Goal: Task Accomplishment & Management: Complete application form

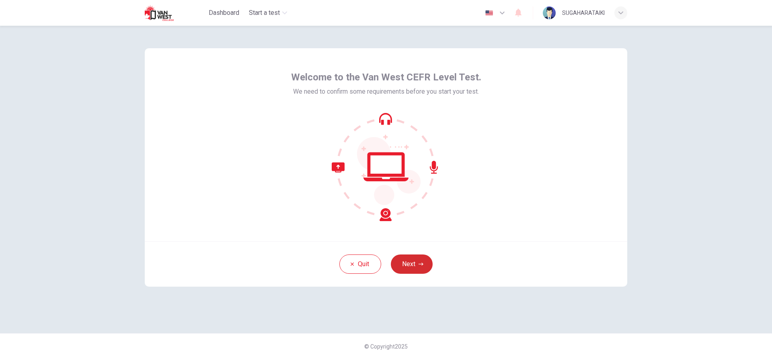
click at [413, 262] on button "Next" at bounding box center [412, 263] width 42 height 19
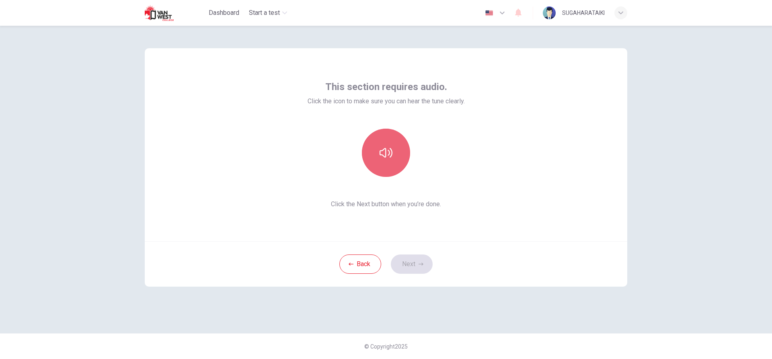
click at [394, 160] on button "button" at bounding box center [386, 153] width 48 height 48
click at [386, 156] on icon "button" at bounding box center [385, 152] width 13 height 13
click at [407, 257] on button "Next" at bounding box center [412, 263] width 42 height 19
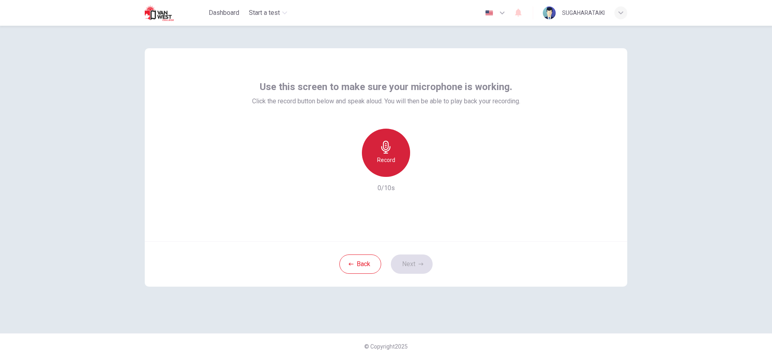
click at [377, 160] on h6 "Record" at bounding box center [386, 160] width 18 height 10
click at [373, 157] on div "Stop" at bounding box center [386, 153] width 48 height 48
click at [382, 157] on h6 "Record" at bounding box center [386, 160] width 18 height 10
click at [382, 157] on h6 "Stop" at bounding box center [386, 160] width 12 height 10
click at [382, 157] on h6 "Record" at bounding box center [386, 160] width 18 height 10
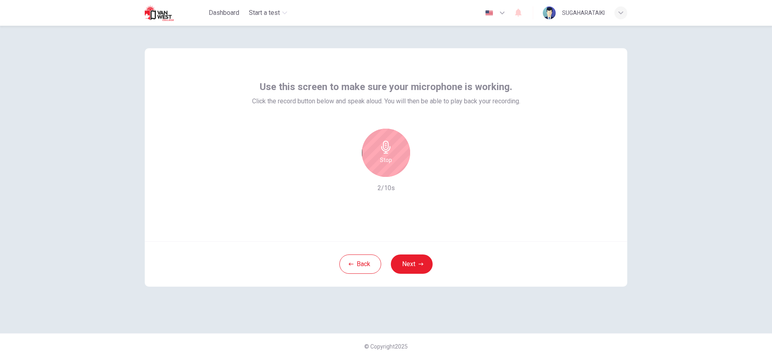
click at [377, 160] on div "Stop" at bounding box center [386, 153] width 48 height 48
click at [391, 163] on h6 "Record" at bounding box center [386, 160] width 18 height 10
click at [391, 163] on h6 "Stop" at bounding box center [386, 160] width 12 height 10
click at [419, 168] on icon "button" at bounding box center [423, 170] width 8 height 8
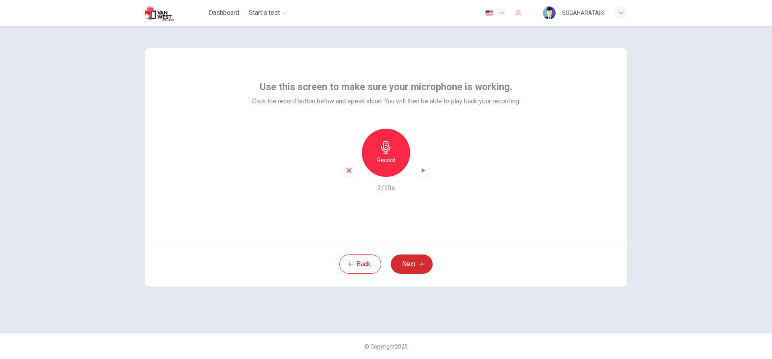
click at [415, 258] on button "Next" at bounding box center [412, 263] width 42 height 19
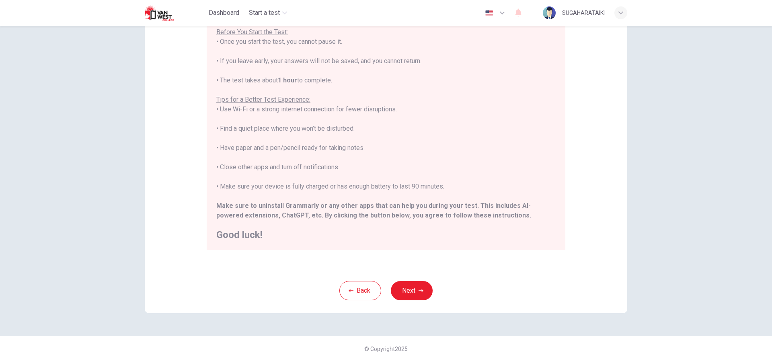
scroll to position [88, 0]
click at [416, 293] on button "Next" at bounding box center [412, 287] width 42 height 19
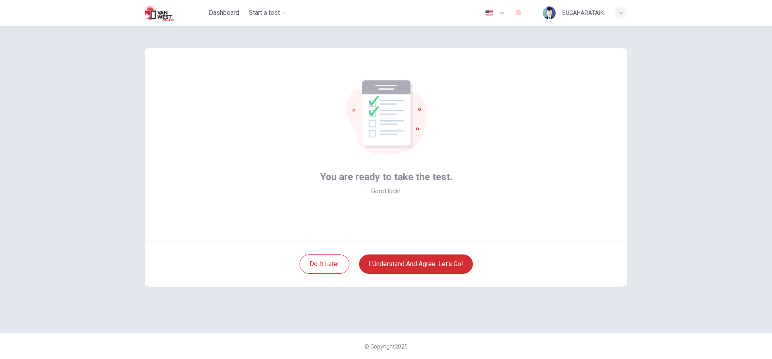
scroll to position [0, 0]
click at [384, 264] on button "I understand and agree. Let’s go!" at bounding box center [416, 263] width 114 height 19
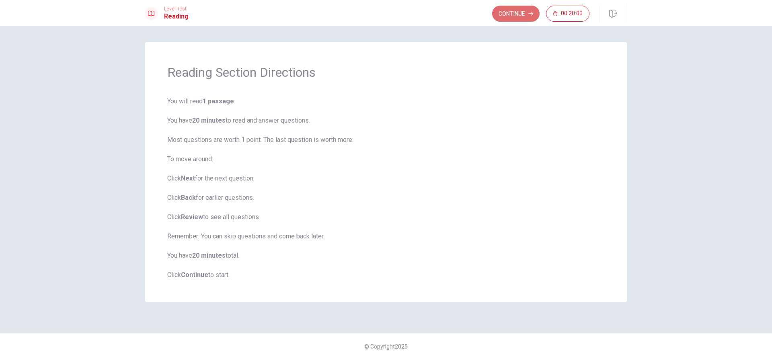
click at [497, 14] on button "Continue" at bounding box center [515, 14] width 47 height 16
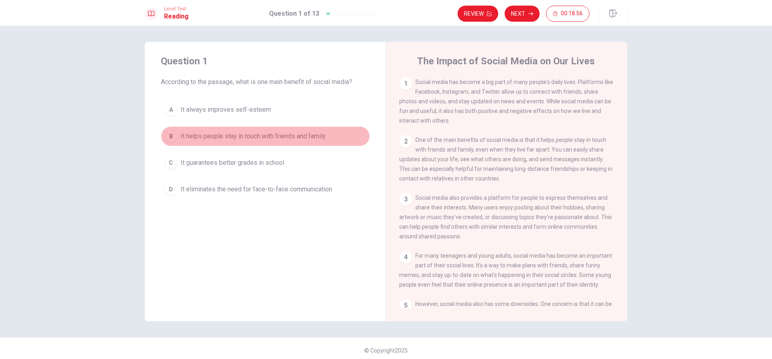
click at [168, 135] on div "B" at bounding box center [170, 136] width 13 height 13
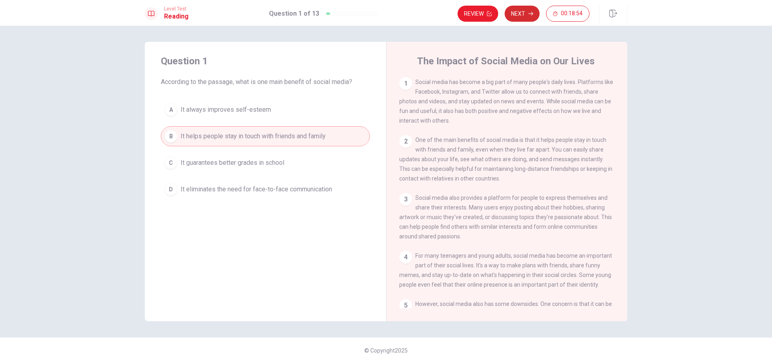
click at [532, 12] on icon "button" at bounding box center [530, 13] width 5 height 5
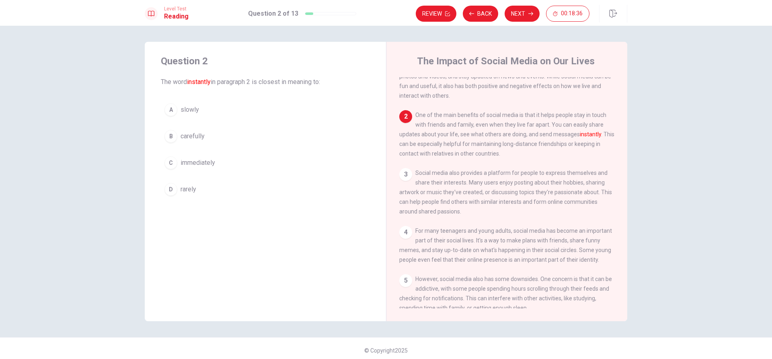
scroll to position [20, 0]
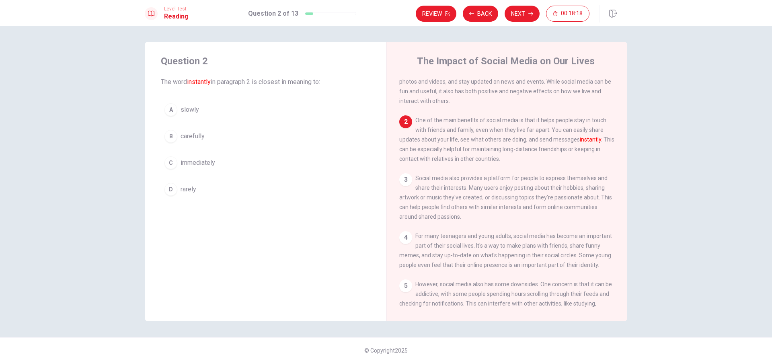
click at [164, 190] on div "D" at bounding box center [170, 189] width 13 height 13
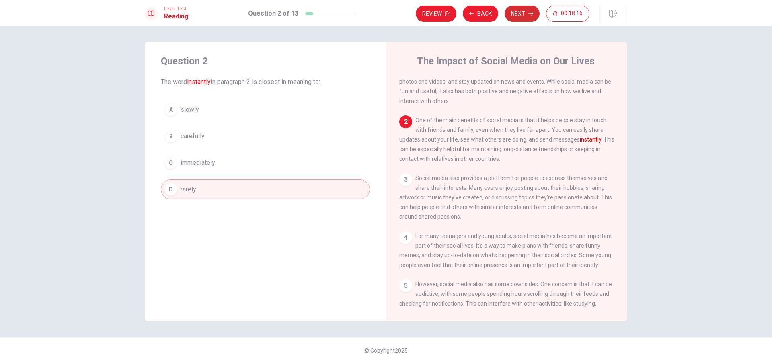
click at [514, 13] on button "Next" at bounding box center [521, 14] width 35 height 16
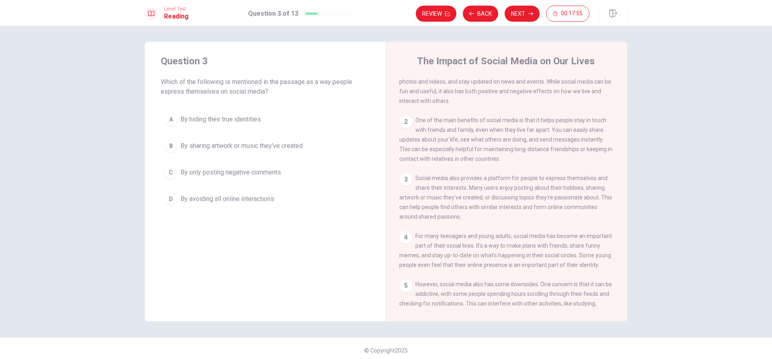
scroll to position [60, 0]
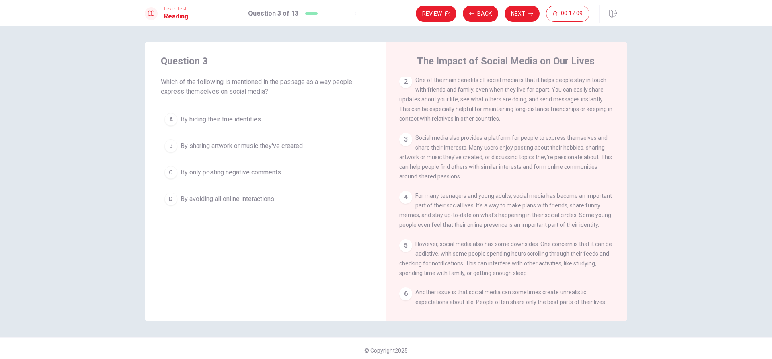
click at [168, 147] on div "B" at bounding box center [170, 145] width 13 height 13
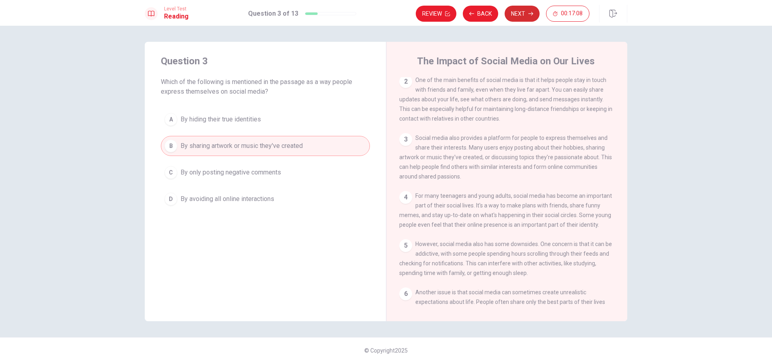
click at [511, 11] on button "Next" at bounding box center [521, 14] width 35 height 16
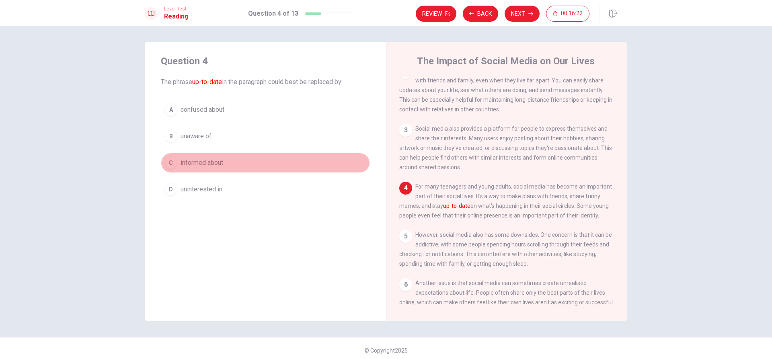
click at [167, 160] on div "C" at bounding box center [170, 162] width 13 height 13
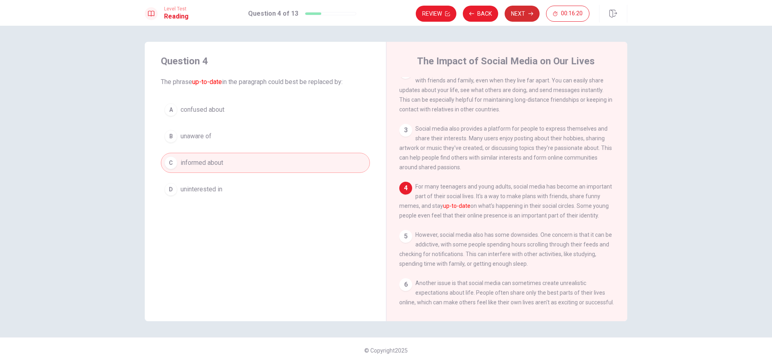
click at [522, 17] on button "Next" at bounding box center [521, 14] width 35 height 16
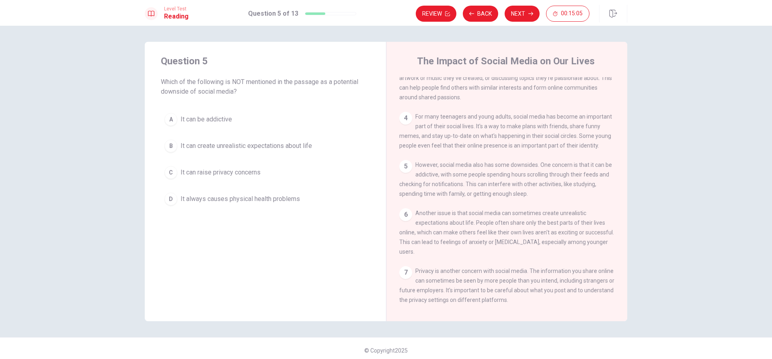
scroll to position [109, 0]
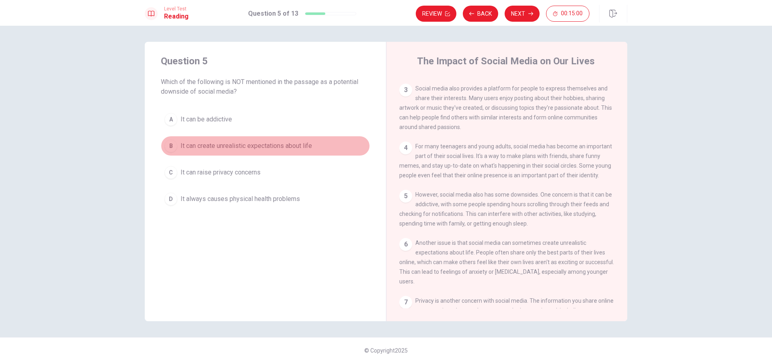
click at [168, 143] on div "B" at bounding box center [170, 145] width 13 height 13
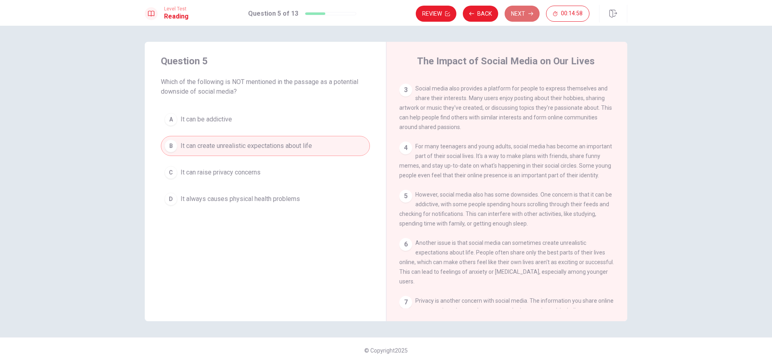
click at [517, 11] on button "Next" at bounding box center [521, 14] width 35 height 16
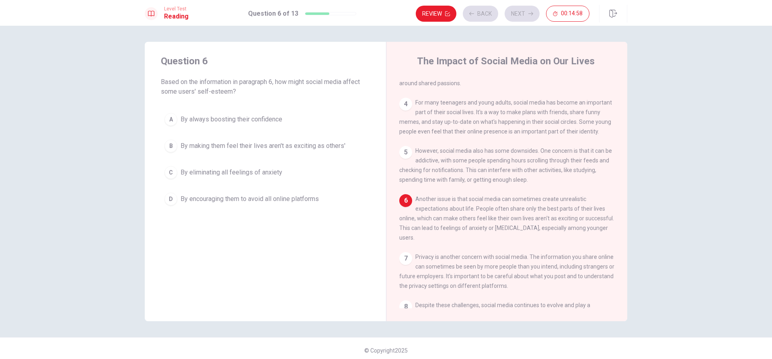
scroll to position [179, 0]
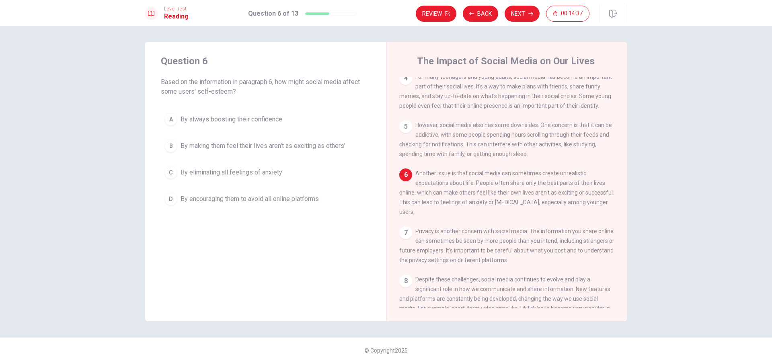
drag, startPoint x: 530, startPoint y: 213, endPoint x: 570, endPoint y: 215, distance: 40.2
click at [570, 215] on span "Another issue is that social media can sometimes create unrealistic expectation…" at bounding box center [506, 192] width 215 height 45
click at [167, 151] on div "B" at bounding box center [170, 145] width 13 height 13
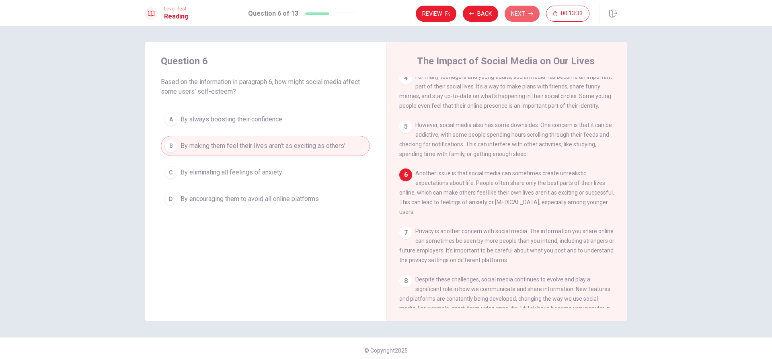
drag, startPoint x: 516, startPoint y: 16, endPoint x: 506, endPoint y: 17, distance: 10.1
click at [516, 16] on button "Next" at bounding box center [521, 14] width 35 height 16
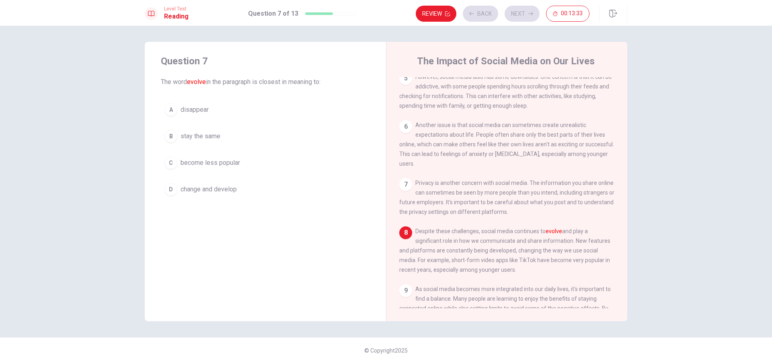
scroll to position [278, 0]
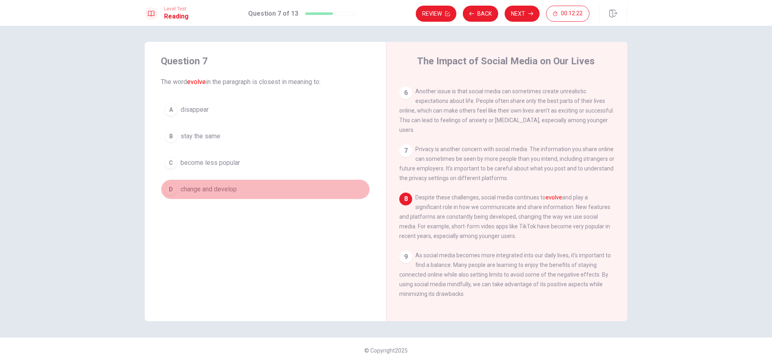
click at [168, 189] on div "D" at bounding box center [170, 189] width 13 height 13
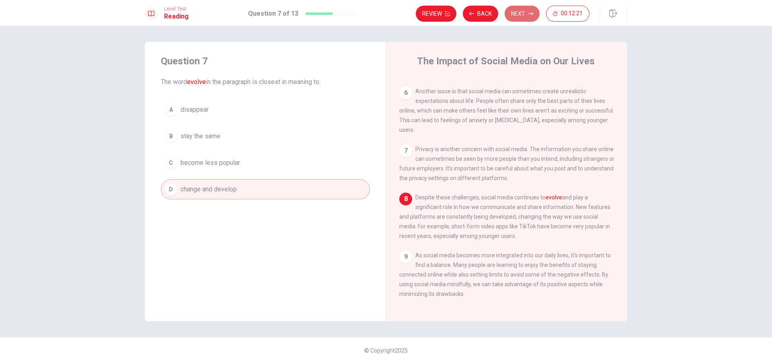
click at [520, 8] on button "Next" at bounding box center [521, 14] width 35 height 16
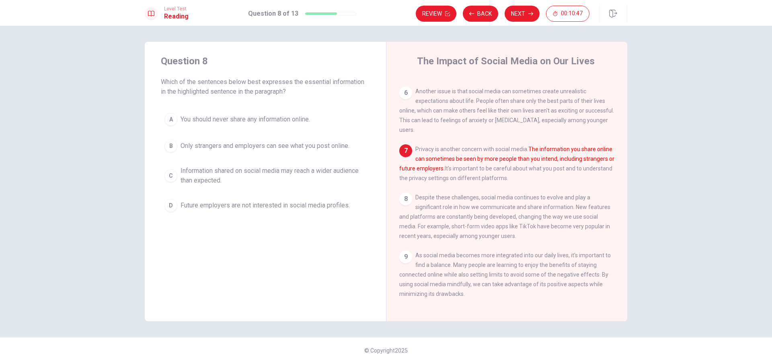
click at [162, 175] on button "C Information shared on social media may reach a wider audience than expected." at bounding box center [265, 175] width 209 height 27
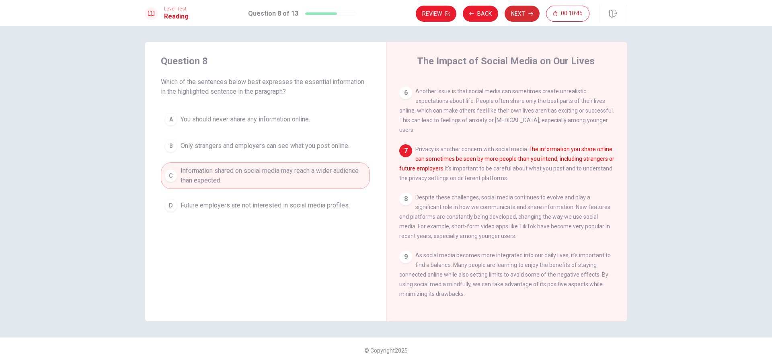
click at [523, 15] on button "Next" at bounding box center [521, 14] width 35 height 16
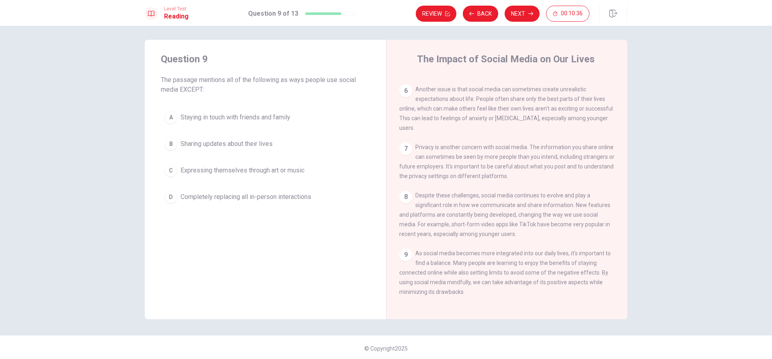
scroll to position [4, 0]
click at [170, 137] on div "B" at bounding box center [170, 141] width 13 height 13
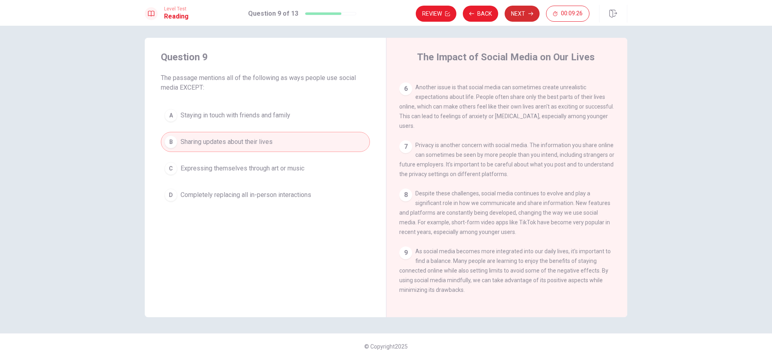
click at [519, 13] on button "Next" at bounding box center [521, 14] width 35 height 16
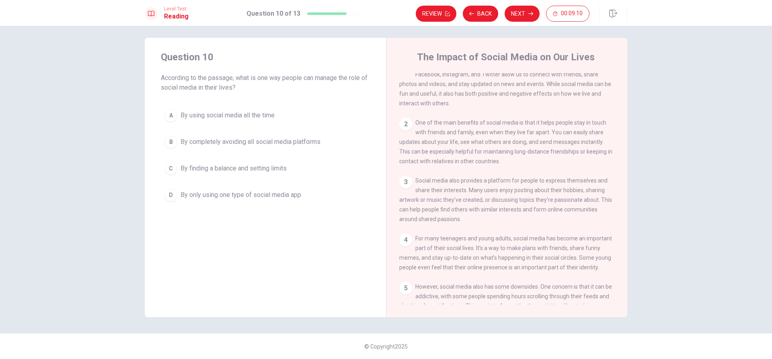
scroll to position [80, 0]
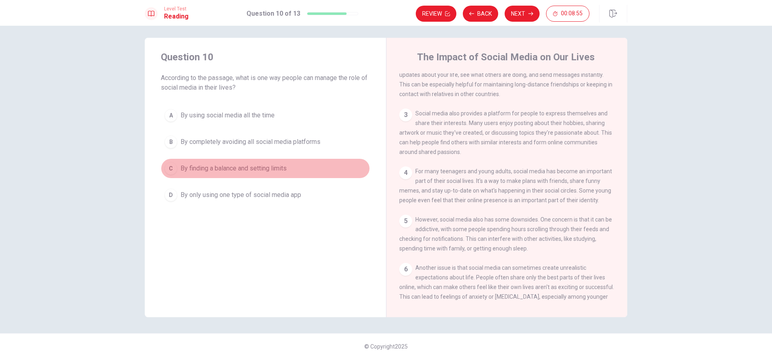
click at [171, 174] on div "C" at bounding box center [170, 168] width 13 height 13
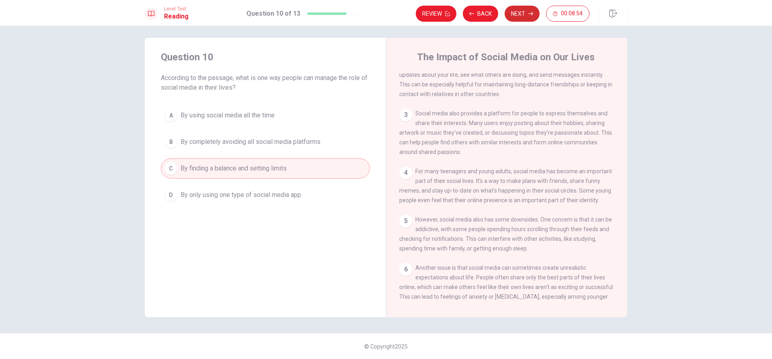
drag, startPoint x: 535, startPoint y: 21, endPoint x: 529, endPoint y: 20, distance: 6.2
click at [536, 21] on div "Review Back Next 00:08:54" at bounding box center [503, 14] width 174 height 16
drag, startPoint x: 520, startPoint y: 8, endPoint x: 515, endPoint y: 9, distance: 5.0
click at [520, 8] on button "Next" at bounding box center [521, 14] width 35 height 16
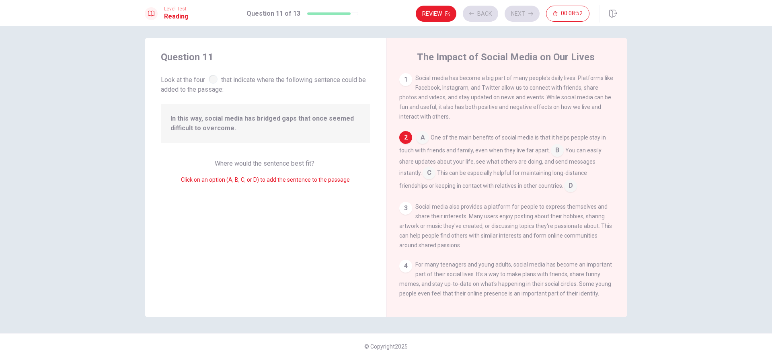
scroll to position [60, 0]
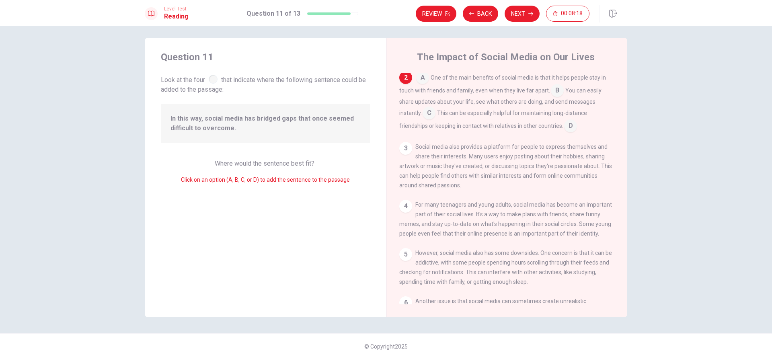
click at [430, 117] on input at bounding box center [428, 113] width 13 height 13
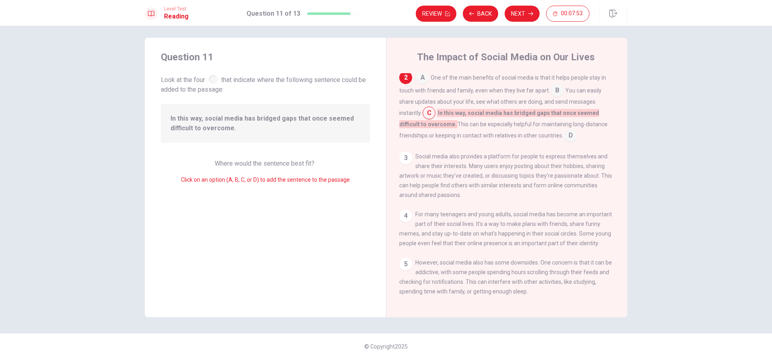
click at [564, 139] on input at bounding box center [570, 136] width 13 height 13
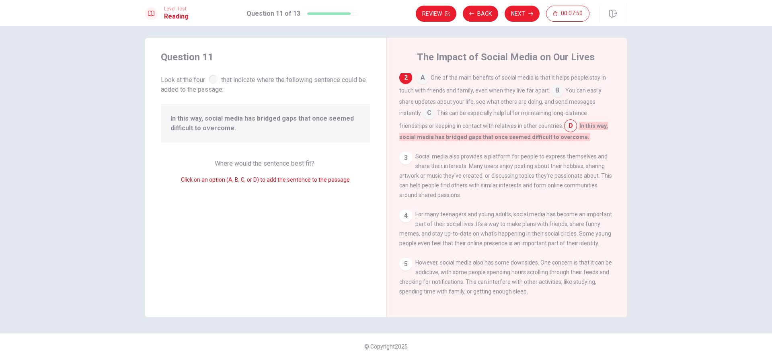
click at [425, 111] on input at bounding box center [428, 113] width 13 height 13
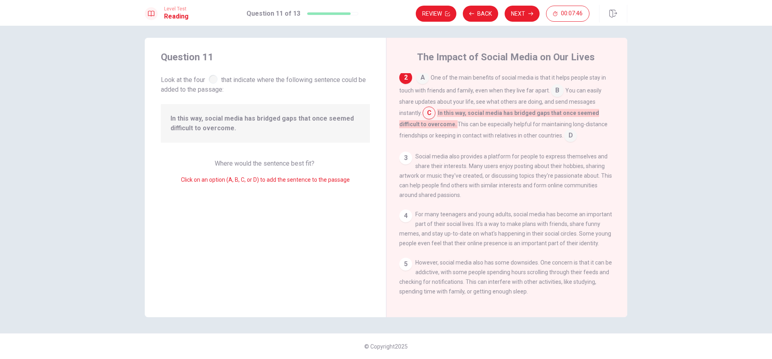
click at [551, 95] on input at bounding box center [557, 91] width 13 height 13
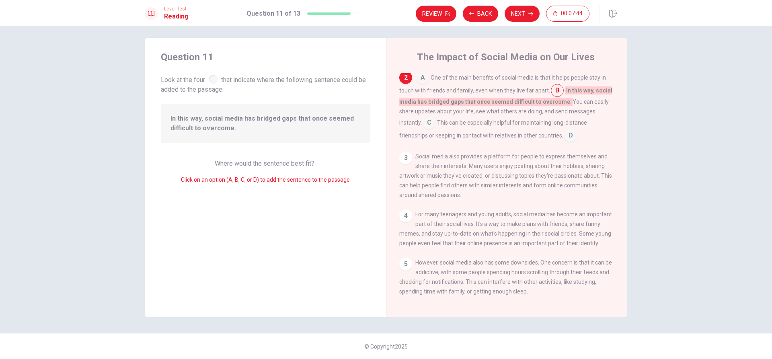
click at [427, 123] on input at bounding box center [428, 123] width 13 height 13
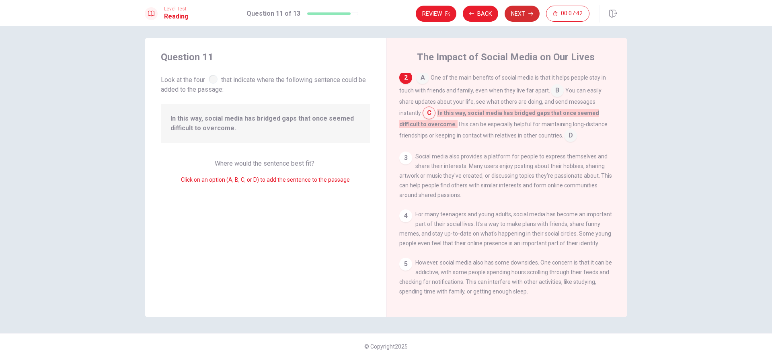
click at [514, 14] on button "Next" at bounding box center [521, 14] width 35 height 16
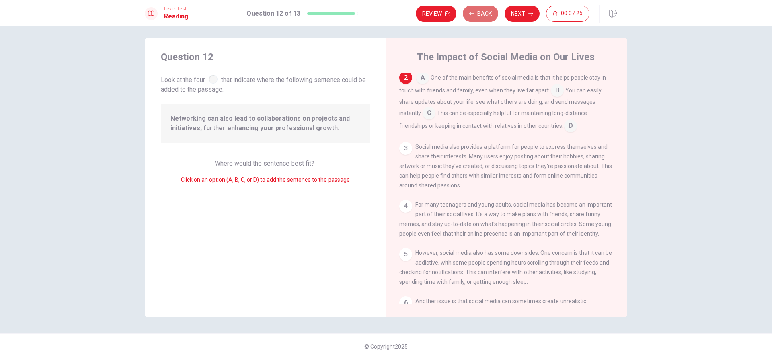
click at [475, 12] on button "Back" at bounding box center [480, 14] width 35 height 16
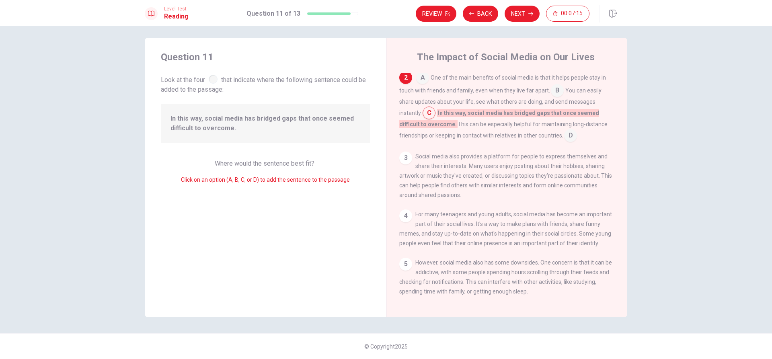
click at [565, 138] on input at bounding box center [570, 136] width 13 height 13
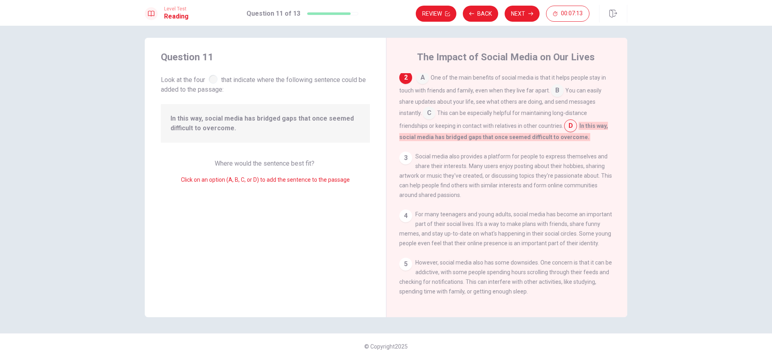
click at [423, 113] on input at bounding box center [428, 113] width 13 height 13
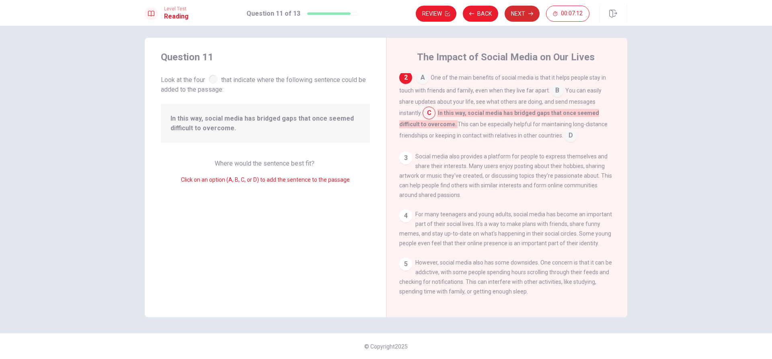
click at [515, 12] on button "Next" at bounding box center [521, 14] width 35 height 16
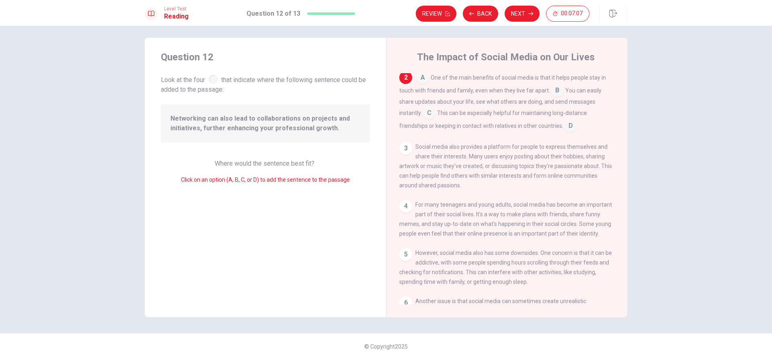
click at [567, 125] on input at bounding box center [570, 126] width 13 height 13
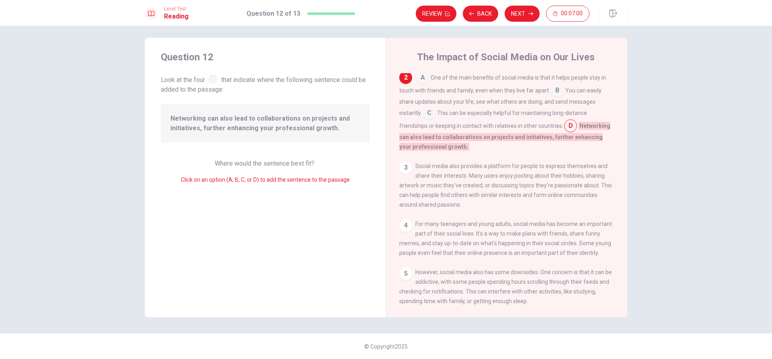
click at [556, 91] on input at bounding box center [557, 91] width 13 height 13
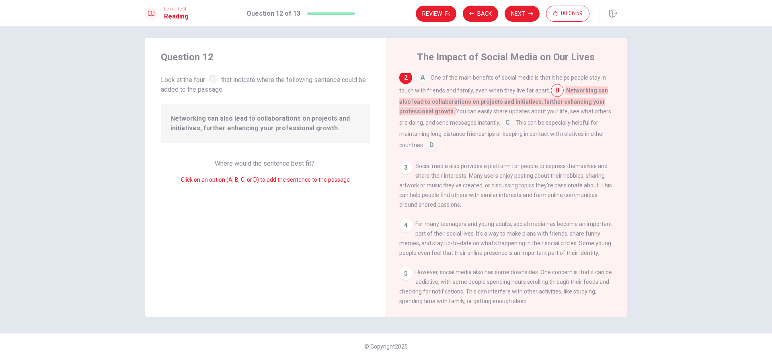
click at [556, 91] on input at bounding box center [557, 91] width 13 height 13
click at [573, 121] on div "A One of the main benefits of social media is that it helps people stay in touc…" at bounding box center [506, 111] width 215 height 80
click at [432, 151] on input at bounding box center [431, 145] width 13 height 13
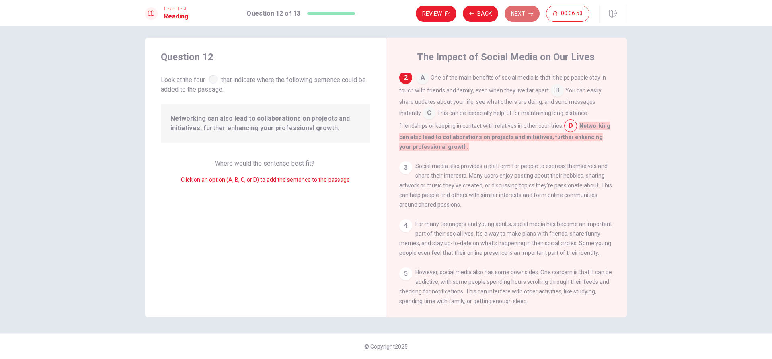
click at [520, 15] on button "Next" at bounding box center [521, 14] width 35 height 16
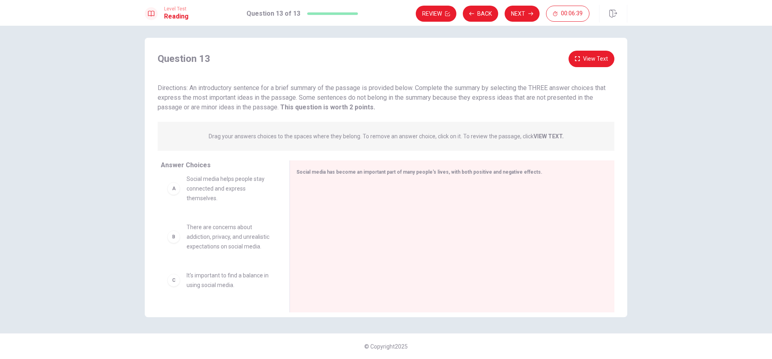
scroll to position [0, 0]
click at [174, 203] on div "A" at bounding box center [173, 197] width 13 height 13
click at [173, 200] on div "A" at bounding box center [173, 197] width 13 height 13
click at [173, 246] on div "F" at bounding box center [173, 240] width 13 height 13
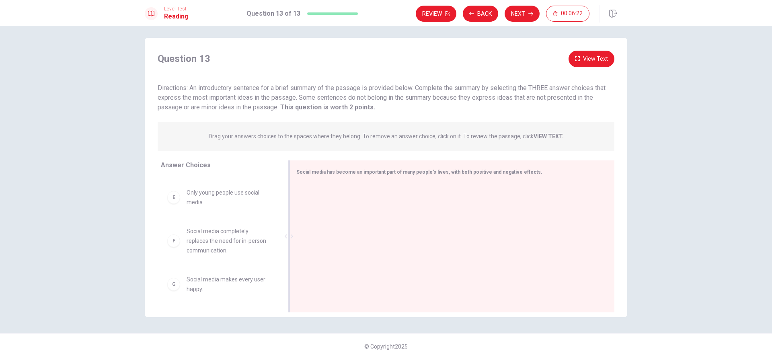
click at [323, 176] on div "Social media has become an important part of many people's lives, with both pos…" at bounding box center [447, 172] width 302 height 10
click at [172, 198] on div "A" at bounding box center [173, 197] width 13 height 13
click at [581, 59] on button "View Text" at bounding box center [591, 59] width 46 height 16
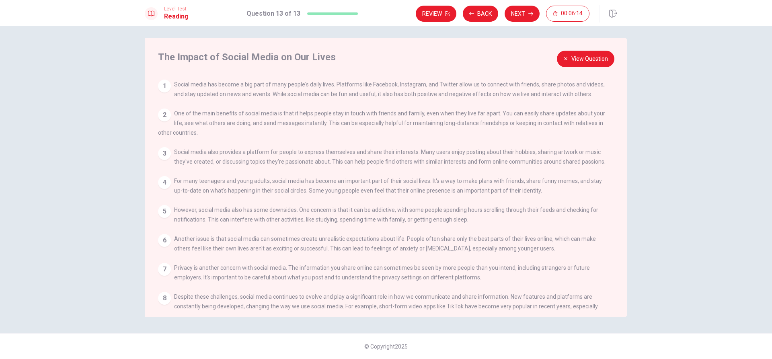
click at [581, 59] on button "View Question" at bounding box center [585, 59] width 57 height 16
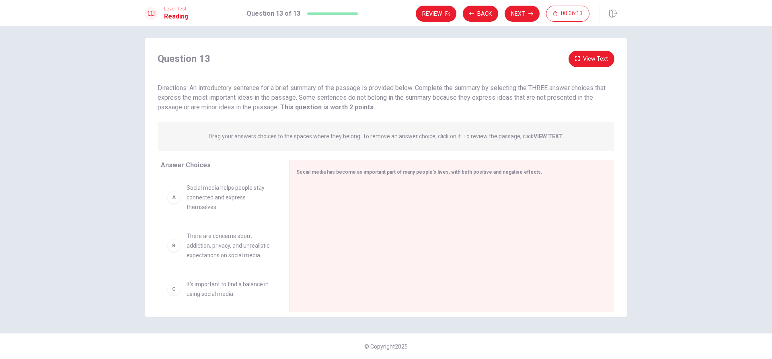
click at [581, 59] on button "View Text" at bounding box center [591, 59] width 46 height 16
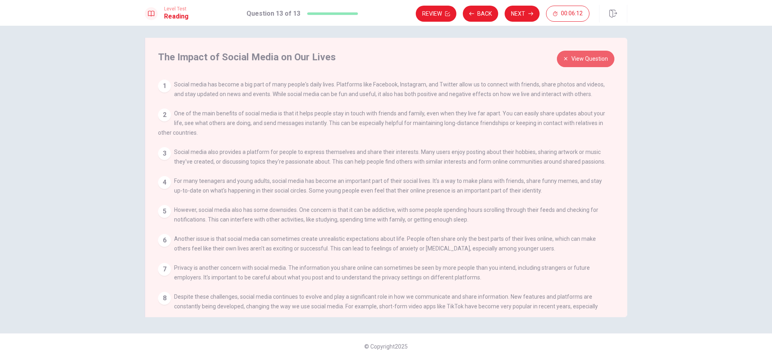
click at [581, 59] on button "View Question" at bounding box center [585, 59] width 57 height 16
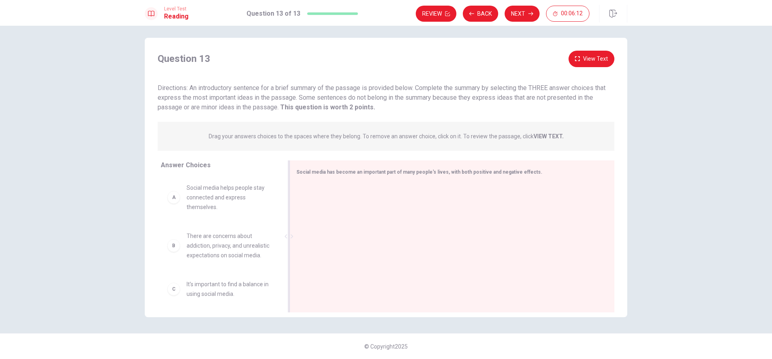
click at [333, 173] on span "Social media has become an important part of many people's lives, with both pos…" at bounding box center [419, 172] width 246 height 6
click at [174, 200] on div "A" at bounding box center [173, 197] width 13 height 13
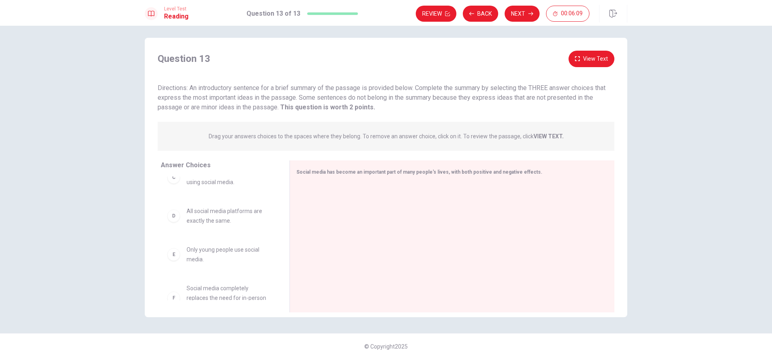
scroll to position [161, 0]
click at [209, 270] on div "F Social media completely replaces the need for in-person communication." at bounding box center [219, 249] width 116 height 42
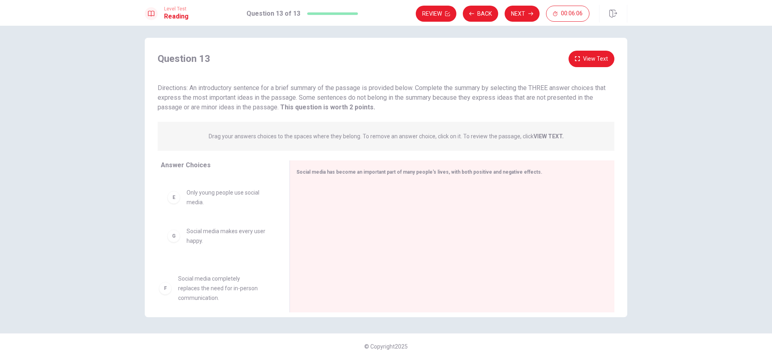
drag, startPoint x: 178, startPoint y: 261, endPoint x: 173, endPoint y: 277, distance: 16.4
drag, startPoint x: 174, startPoint y: 243, endPoint x: 169, endPoint y: 244, distance: 4.9
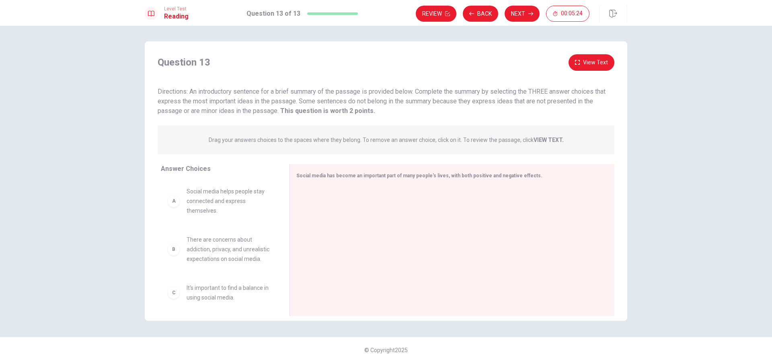
scroll to position [0, 0]
drag, startPoint x: 169, startPoint y: 203, endPoint x: 341, endPoint y: 207, distance: 172.4
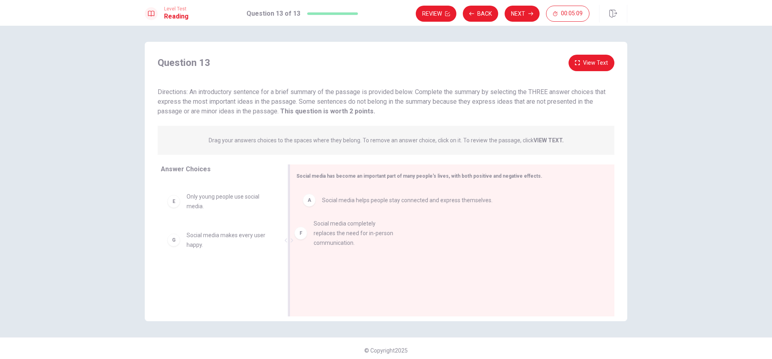
drag, startPoint x: 176, startPoint y: 252, endPoint x: 313, endPoint y: 239, distance: 137.2
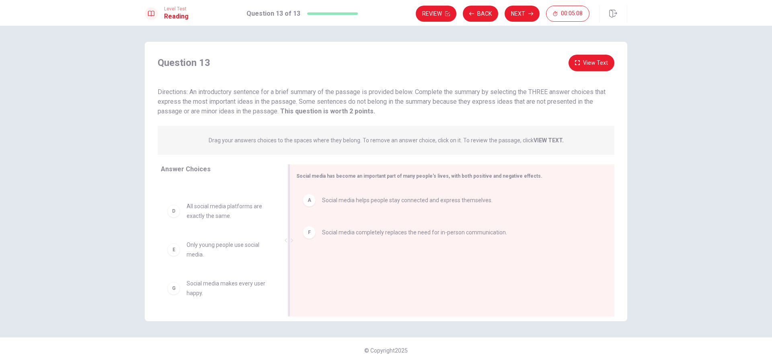
scroll to position [82, 0]
drag, startPoint x: 310, startPoint y: 238, endPoint x: 310, endPoint y: 209, distance: 29.3
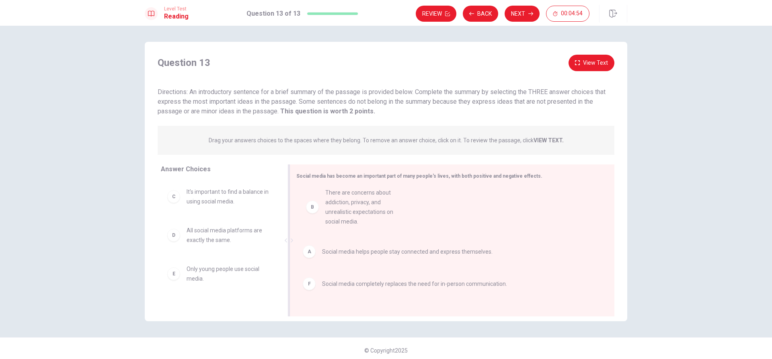
drag, startPoint x: 173, startPoint y: 209, endPoint x: 312, endPoint y: 219, distance: 139.4
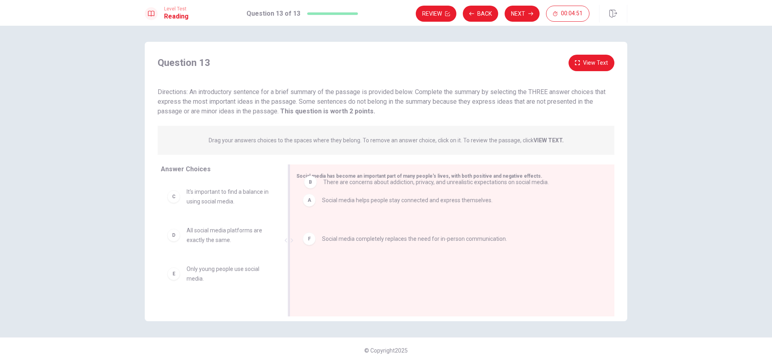
drag, startPoint x: 305, startPoint y: 234, endPoint x: 305, endPoint y: 187, distance: 47.0
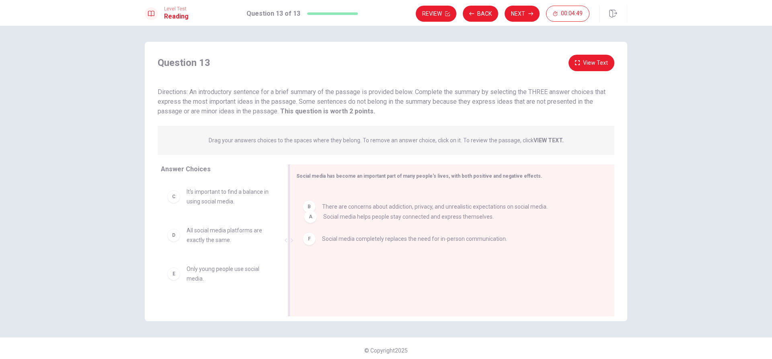
drag, startPoint x: 305, startPoint y: 206, endPoint x: 308, endPoint y: 224, distance: 18.8
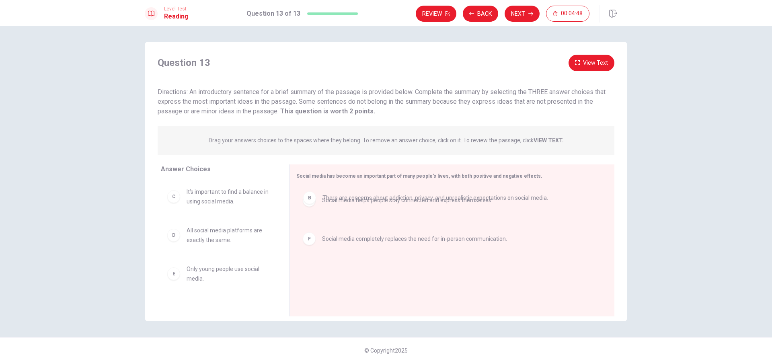
drag, startPoint x: 306, startPoint y: 239, endPoint x: 308, endPoint y: 202, distance: 37.1
drag, startPoint x: 305, startPoint y: 240, endPoint x: 308, endPoint y: 265, distance: 25.1
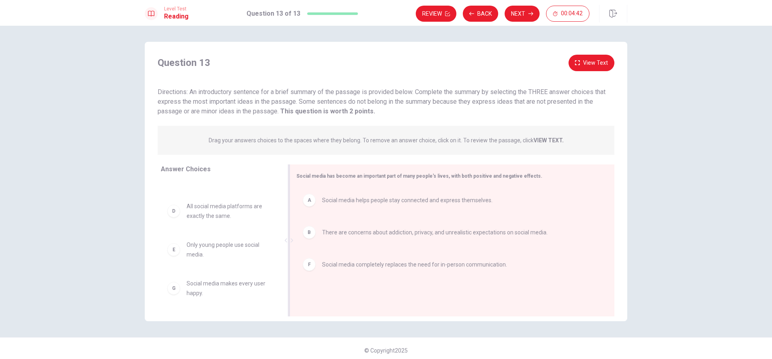
scroll to position [23, 0]
drag, startPoint x: 170, startPoint y: 210, endPoint x: 341, endPoint y: 213, distance: 170.8
drag, startPoint x: 351, startPoint y: 229, endPoint x: 366, endPoint y: 228, distance: 14.9
drag, startPoint x: 183, startPoint y: 252, endPoint x: 370, endPoint y: 242, distance: 187.2
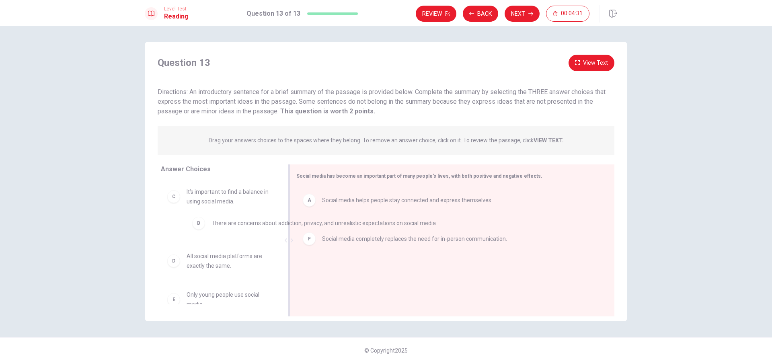
drag, startPoint x: 306, startPoint y: 238, endPoint x: 195, endPoint y: 228, distance: 111.8
drag, startPoint x: 306, startPoint y: 235, endPoint x: 188, endPoint y: 232, distance: 117.8
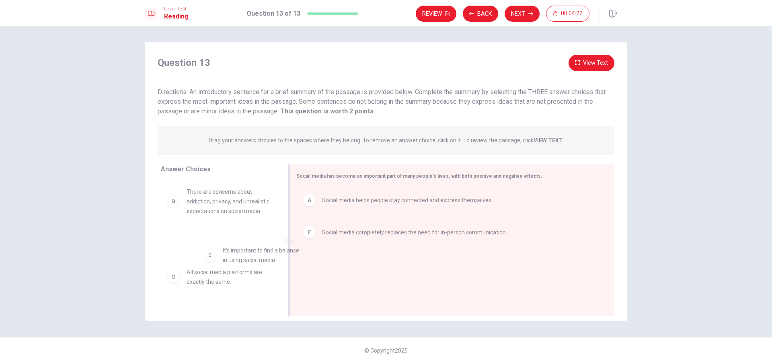
drag, startPoint x: 174, startPoint y: 260, endPoint x: 342, endPoint y: 247, distance: 167.7
drag, startPoint x: 306, startPoint y: 243, endPoint x: 315, endPoint y: 268, distance: 27.1
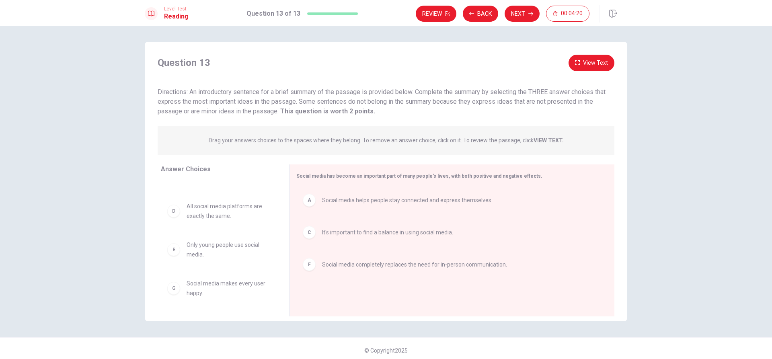
scroll to position [43, 0]
click at [520, 12] on button "Next" at bounding box center [521, 14] width 35 height 16
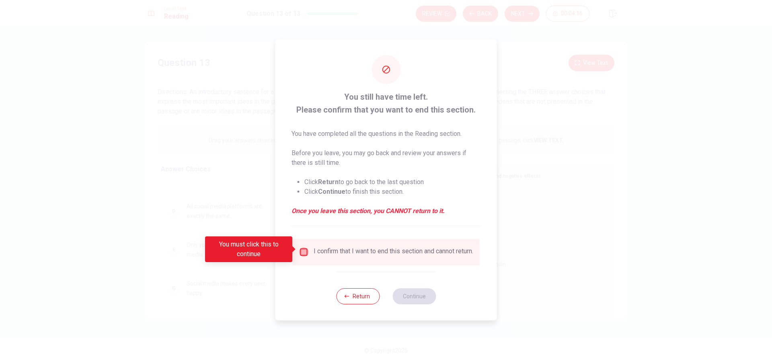
click at [304, 247] on input "You must click this to continue" at bounding box center [304, 252] width 10 height 10
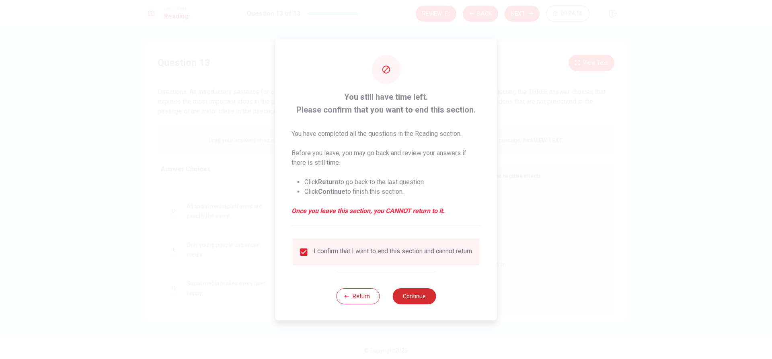
click at [419, 301] on button "Continue" at bounding box center [413, 296] width 43 height 16
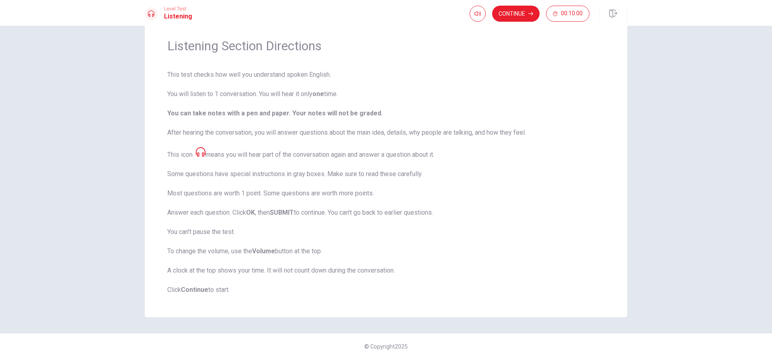
scroll to position [0, 0]
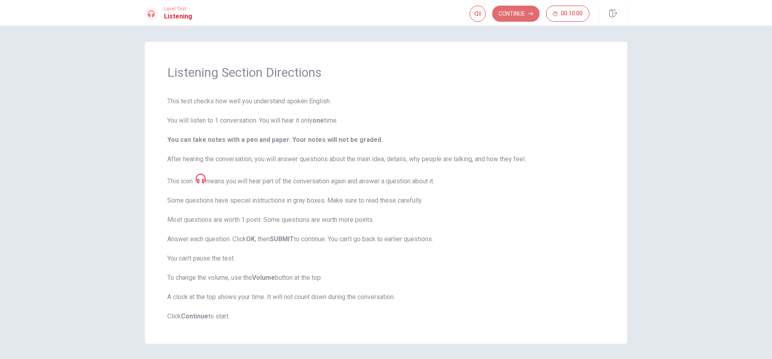
click at [498, 19] on button "Continue" at bounding box center [515, 14] width 47 height 16
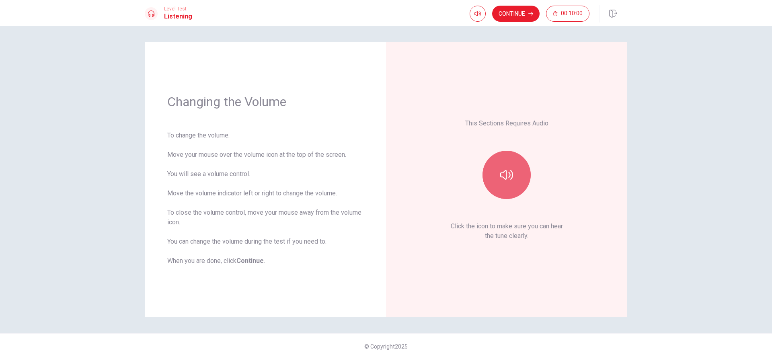
click at [504, 168] on button "button" at bounding box center [506, 175] width 48 height 48
click at [500, 172] on button "button" at bounding box center [506, 175] width 48 height 48
click at [508, 10] on button "Continue" at bounding box center [515, 14] width 47 height 16
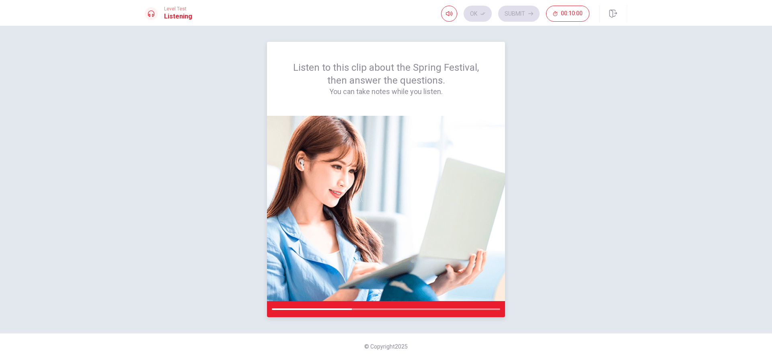
drag, startPoint x: 338, startPoint y: 310, endPoint x: 296, endPoint y: 301, distance: 42.9
click at [302, 301] on div at bounding box center [386, 309] width 238 height 16
click at [274, 310] on div at bounding box center [386, 309] width 238 height 16
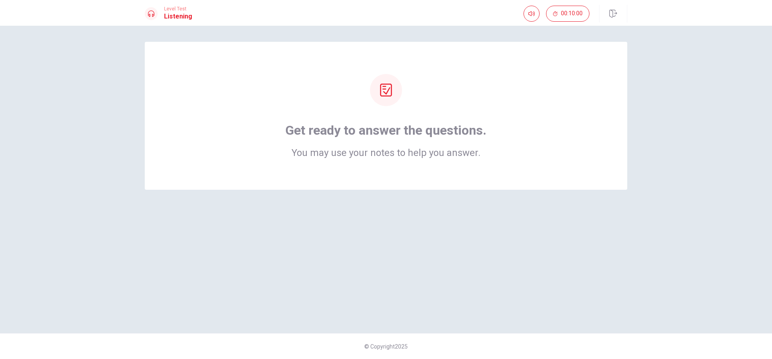
click at [392, 117] on div "Get ready to answer the questions. You may use your notes to help you answer." at bounding box center [386, 116] width 418 height 84
click at [385, 90] on icon at bounding box center [385, 90] width 13 height 13
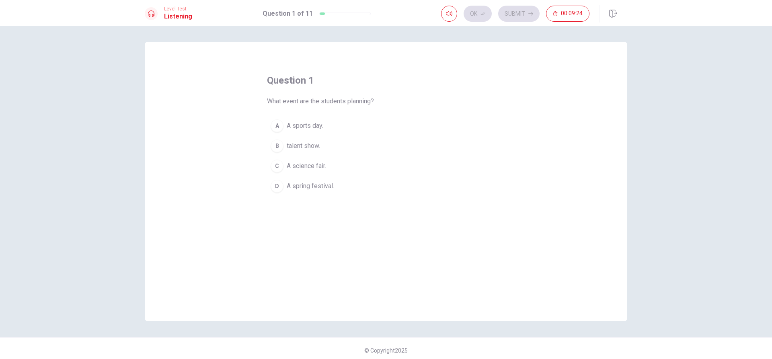
click at [270, 186] on div "D" at bounding box center [276, 186] width 13 height 13
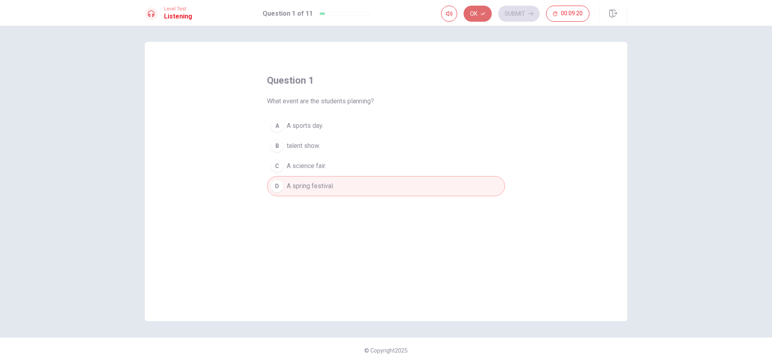
click at [482, 14] on icon "button" at bounding box center [482, 13] width 5 height 5
click at [510, 19] on button "Submit" at bounding box center [518, 14] width 41 height 16
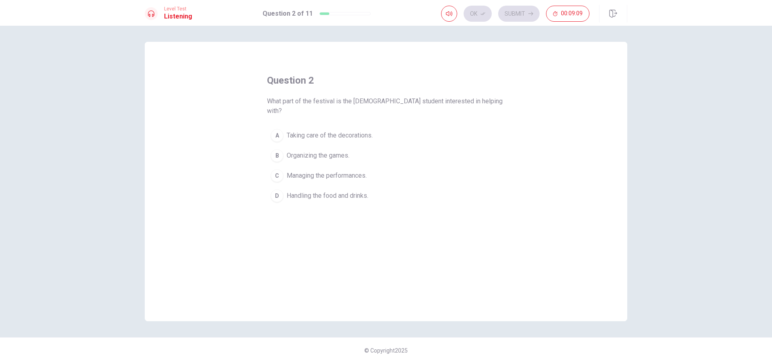
click at [268, 186] on button "D Handling the food and drinks." at bounding box center [386, 196] width 238 height 20
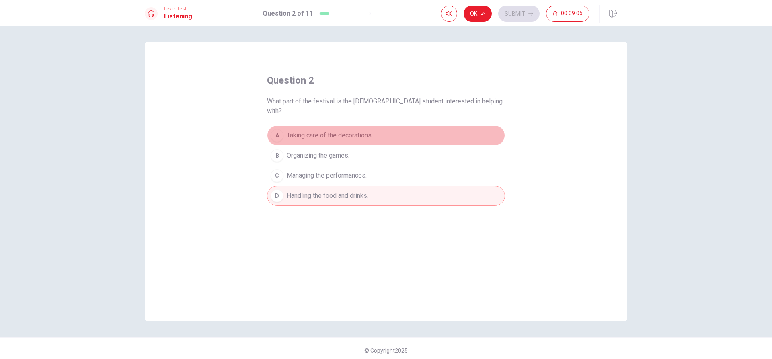
click at [270, 129] on div "A" at bounding box center [276, 135] width 13 height 13
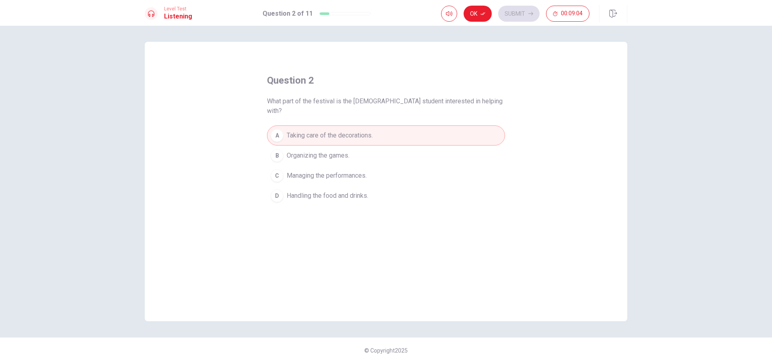
click at [271, 145] on button "B Organizing the games." at bounding box center [386, 155] width 238 height 20
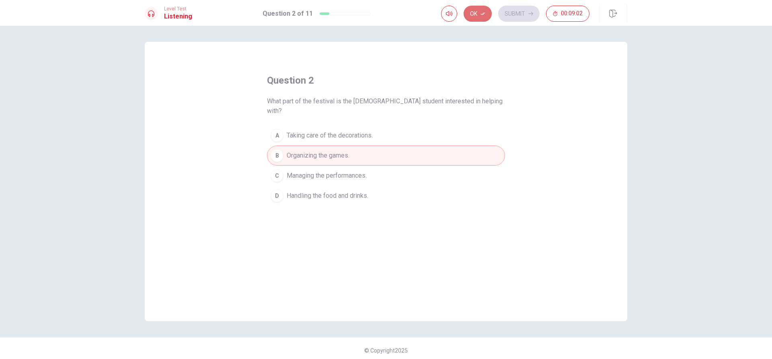
click at [481, 9] on button "Ok" at bounding box center [477, 14] width 28 height 16
click at [506, 11] on button "Submit" at bounding box center [518, 14] width 41 height 16
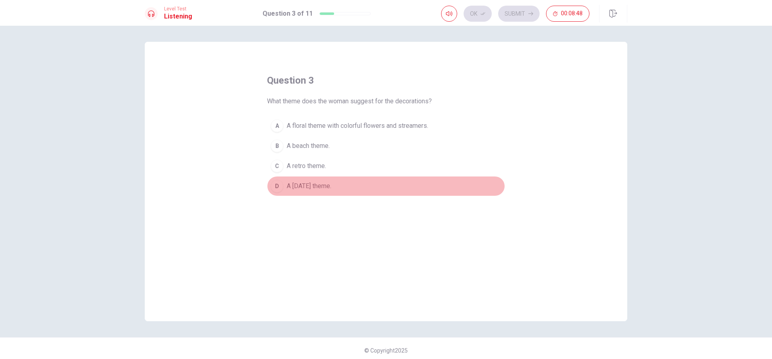
click at [274, 186] on div "D" at bounding box center [276, 186] width 13 height 13
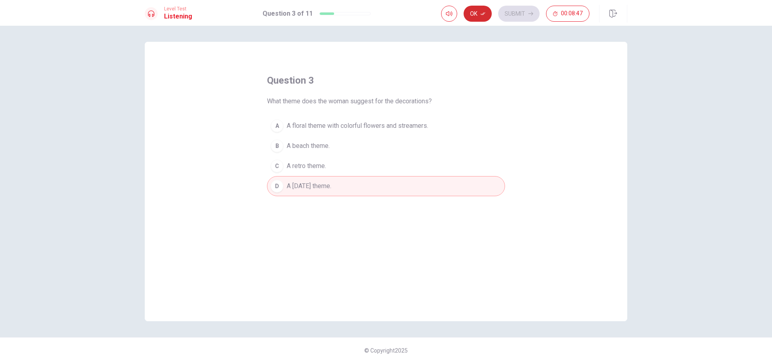
click at [481, 19] on button "Ok" at bounding box center [477, 14] width 28 height 16
click at [515, 9] on button "Submit" at bounding box center [518, 14] width 41 height 16
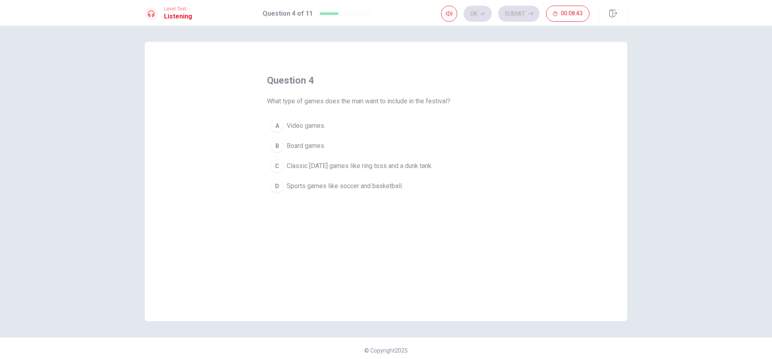
click at [273, 163] on div "C" at bounding box center [276, 166] width 13 height 13
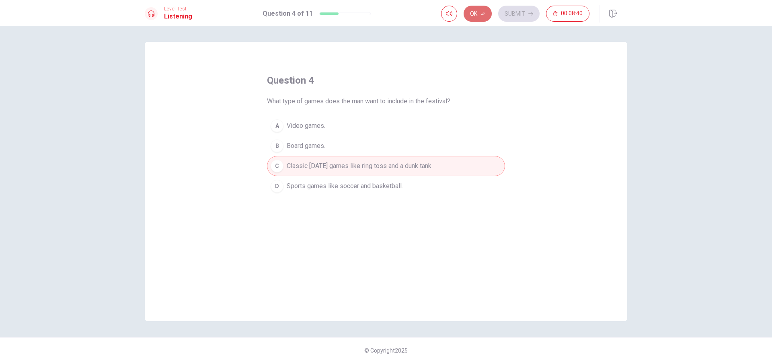
click at [478, 10] on button "Ok" at bounding box center [477, 14] width 28 height 16
click at [520, 16] on button "Submit" at bounding box center [518, 14] width 41 height 16
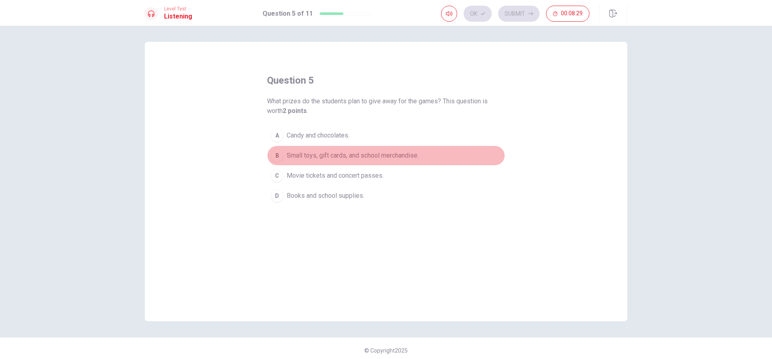
click at [271, 158] on div "B" at bounding box center [276, 155] width 13 height 13
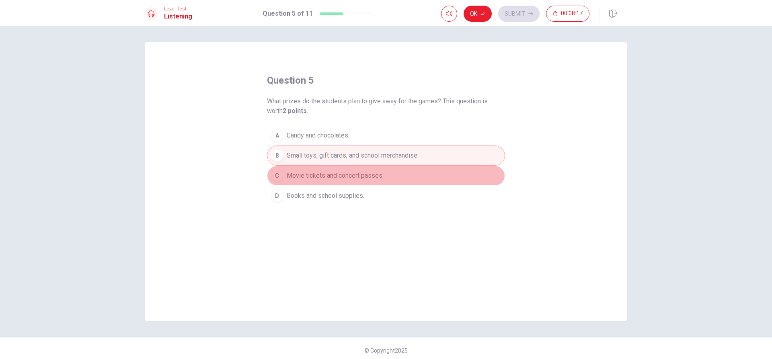
click at [271, 172] on div "C" at bounding box center [276, 175] width 13 height 13
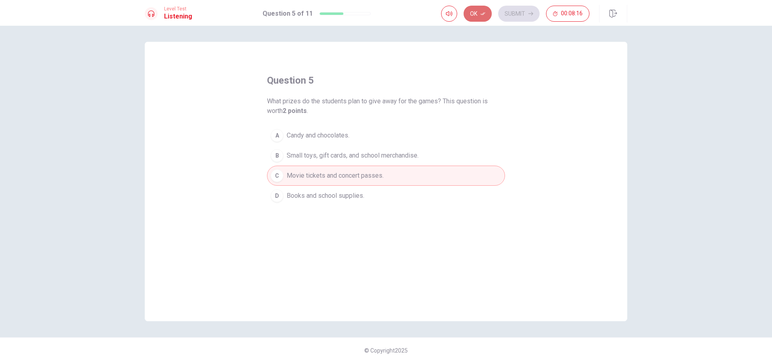
click at [473, 14] on button "Ok" at bounding box center [477, 14] width 28 height 16
click at [276, 155] on div "B" at bounding box center [276, 155] width 13 height 13
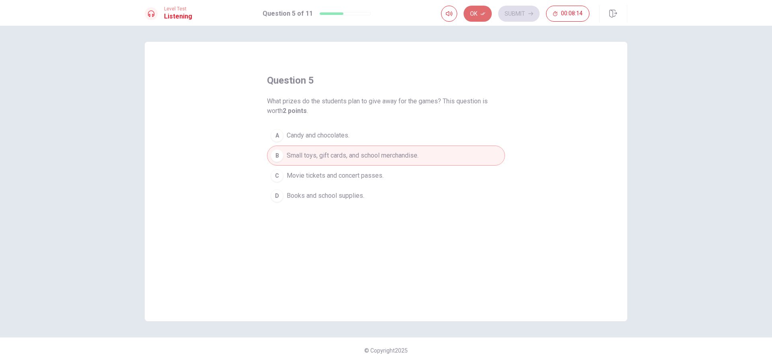
click at [489, 14] on button "Ok" at bounding box center [477, 14] width 28 height 16
click at [512, 13] on button "Submit" at bounding box center [518, 14] width 41 height 16
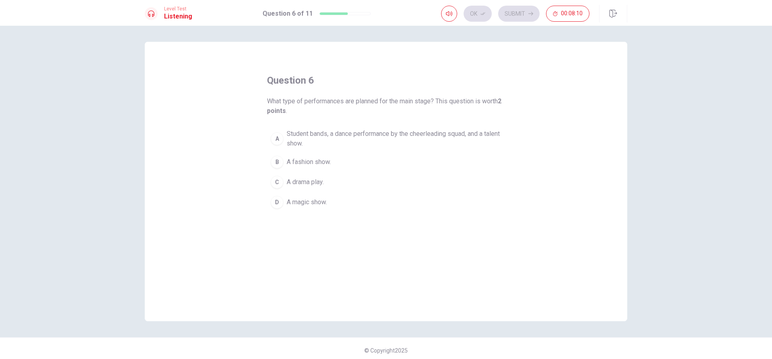
click at [277, 146] on button "A Student bands, a dance performance by the cheerleading squad, and a talent sh…" at bounding box center [386, 138] width 238 height 27
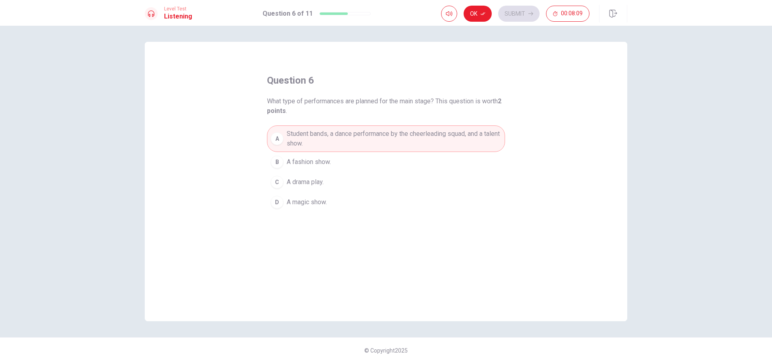
click at [276, 174] on button "C A drama play." at bounding box center [386, 182] width 238 height 20
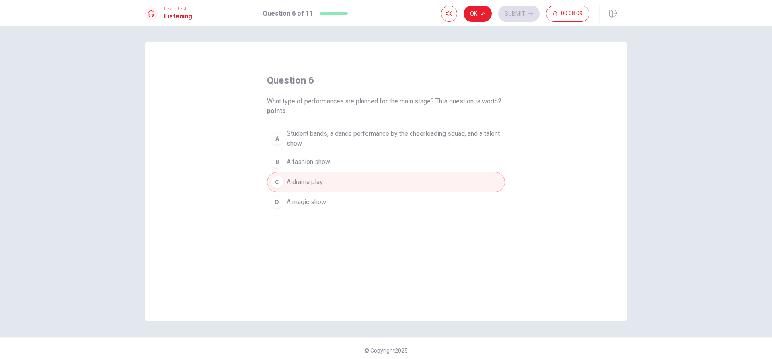
click at [278, 164] on div "B" at bounding box center [276, 162] width 13 height 13
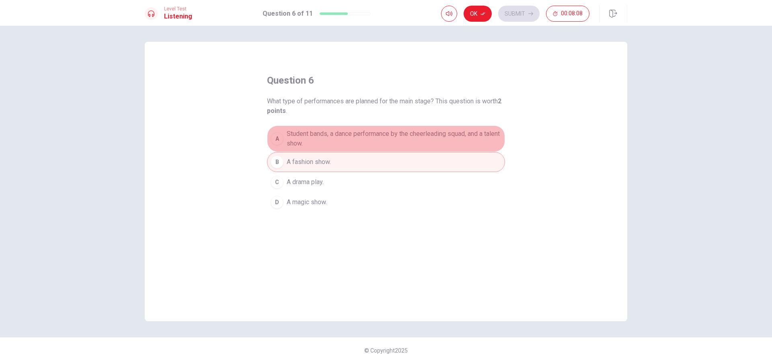
click at [283, 134] on button "A Student bands, a dance performance by the cheerleading squad, and a talent sh…" at bounding box center [386, 138] width 238 height 27
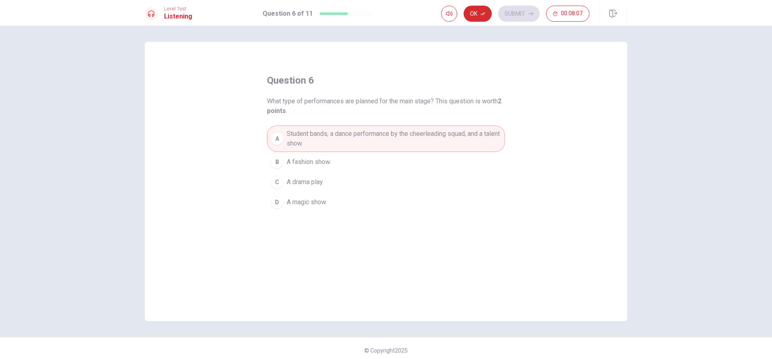
click at [477, 15] on button "Ok" at bounding box center [477, 14] width 28 height 16
click at [267, 159] on button "B A fashion show." at bounding box center [386, 162] width 238 height 20
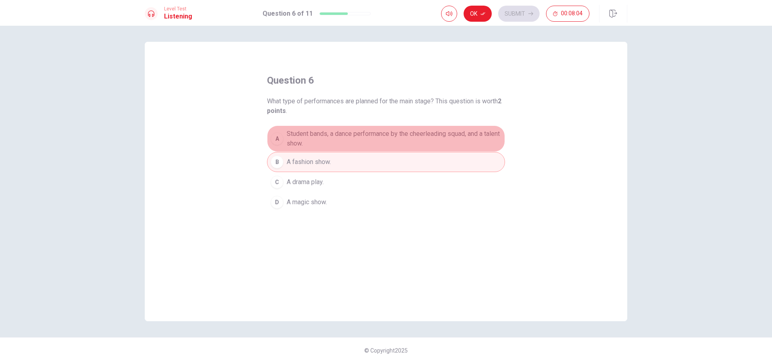
click at [277, 138] on div "A" at bounding box center [276, 138] width 13 height 13
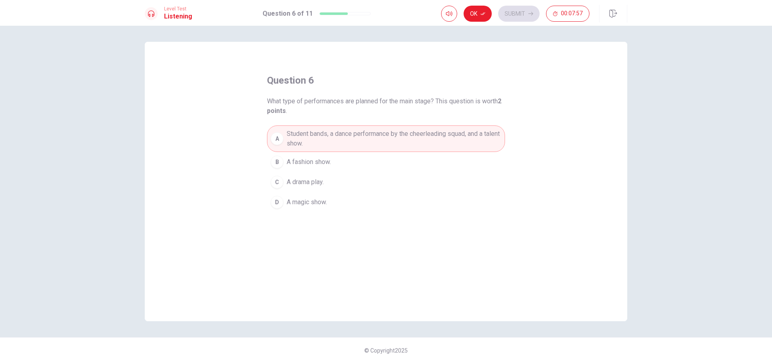
click at [270, 179] on div "C" at bounding box center [276, 182] width 13 height 13
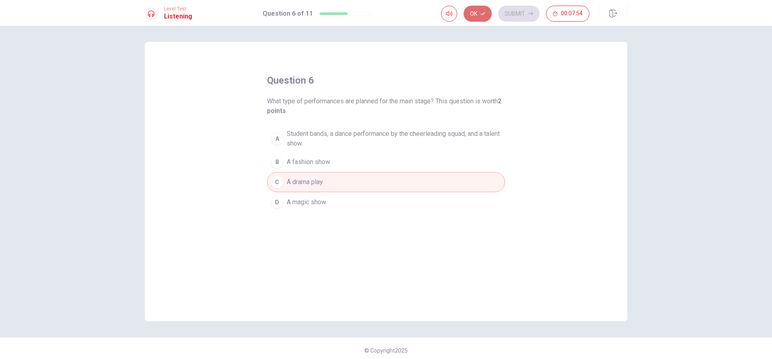
click at [477, 20] on button "Ok" at bounding box center [477, 14] width 28 height 16
click at [524, 19] on button "Submit" at bounding box center [518, 14] width 41 height 16
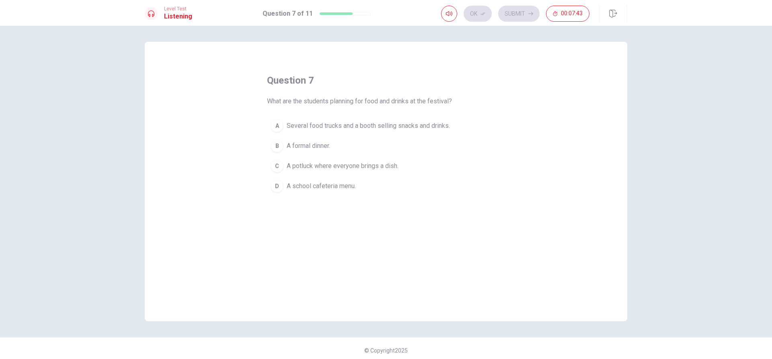
click at [275, 126] on div "A" at bounding box center [276, 125] width 13 height 13
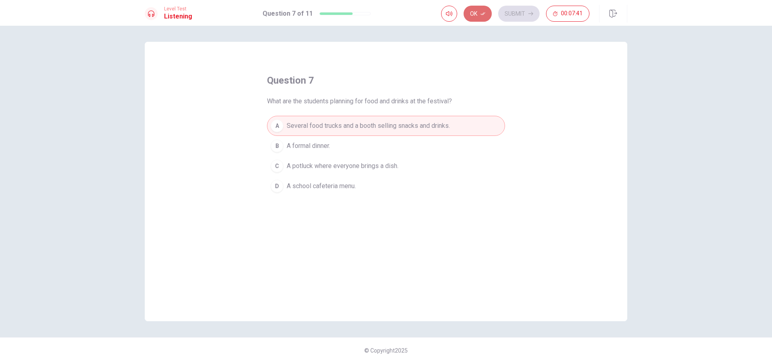
click at [477, 12] on button "Ok" at bounding box center [477, 14] width 28 height 16
click at [513, 11] on button "Submit" at bounding box center [518, 14] width 41 height 16
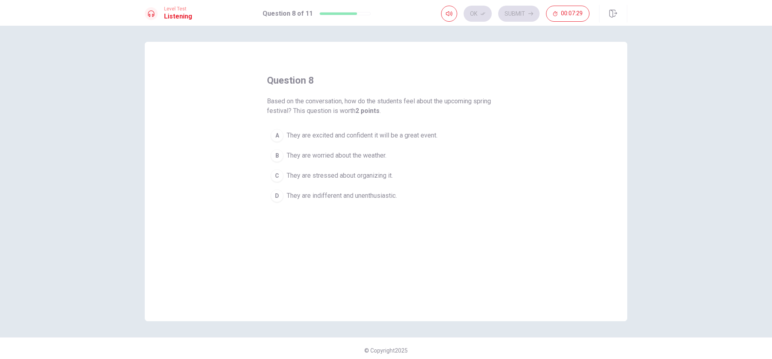
click at [271, 136] on div "A" at bounding box center [276, 135] width 13 height 13
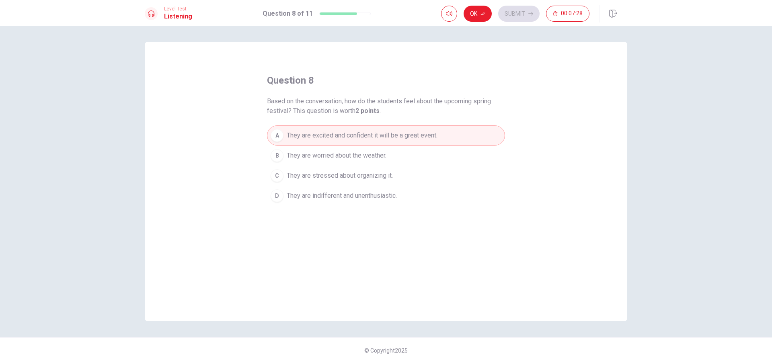
click at [475, 4] on div "Level Test Listening Question 8 of 11 Ok Submit 00:07:28" at bounding box center [386, 13] width 772 height 26
click at [476, 18] on button "Ok" at bounding box center [477, 14] width 28 height 16
click at [513, 9] on button "Submit" at bounding box center [518, 14] width 41 height 16
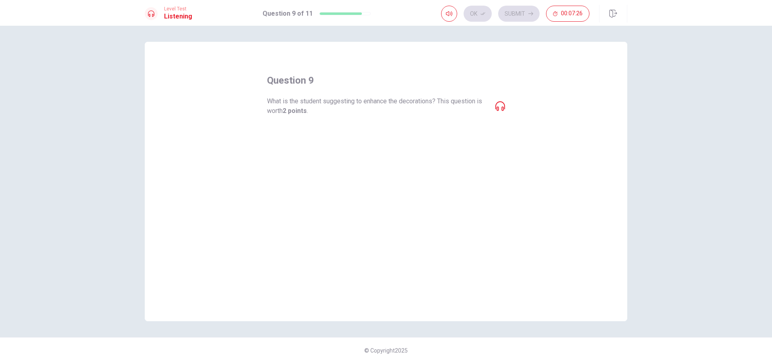
click at [502, 106] on icon at bounding box center [500, 106] width 10 height 10
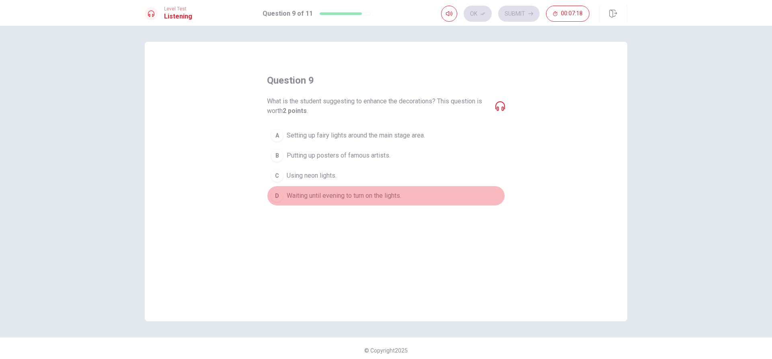
click at [277, 197] on div "D" at bounding box center [276, 195] width 13 height 13
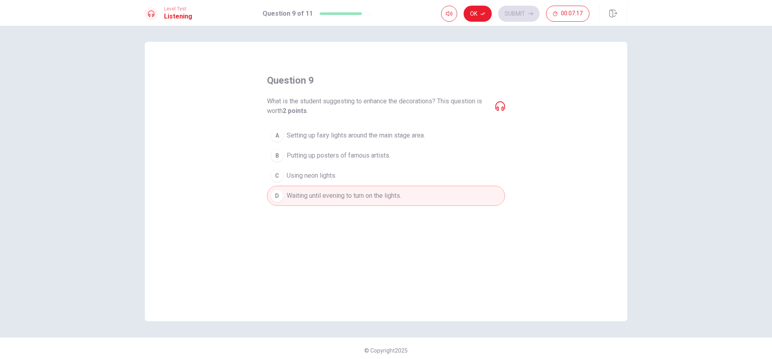
click at [489, 3] on div "Level Test Listening Question 9 of 11 Ok Submit 00:07:17" at bounding box center [386, 13] width 772 height 26
click at [480, 7] on button "Ok" at bounding box center [477, 14] width 28 height 16
click at [519, 15] on button "Submit" at bounding box center [518, 14] width 41 height 16
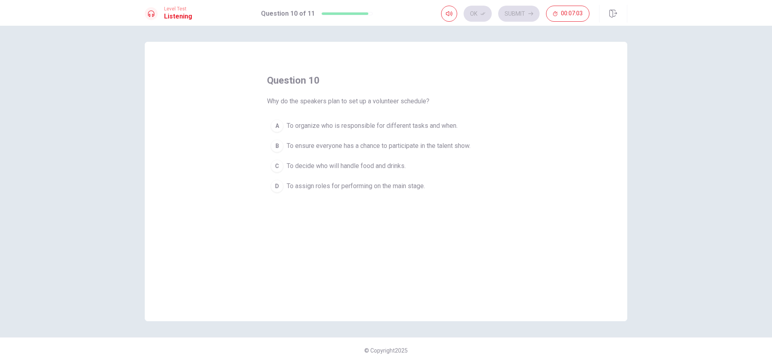
click at [271, 169] on div "C" at bounding box center [276, 166] width 13 height 13
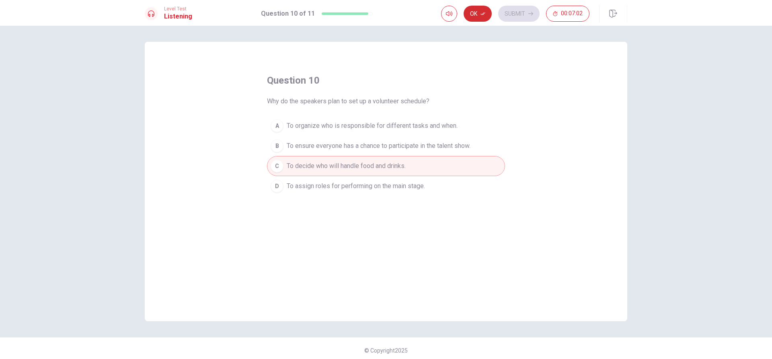
click at [481, 12] on icon "button" at bounding box center [482, 13] width 5 height 5
click at [506, 13] on button "Submit" at bounding box center [518, 14] width 41 height 16
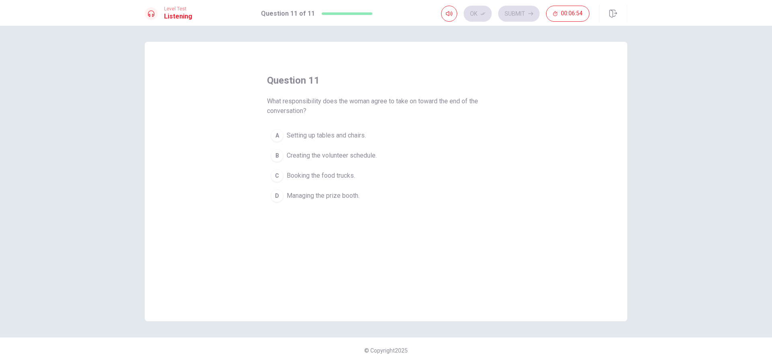
click at [267, 173] on button "C Booking the food trucks." at bounding box center [386, 176] width 238 height 20
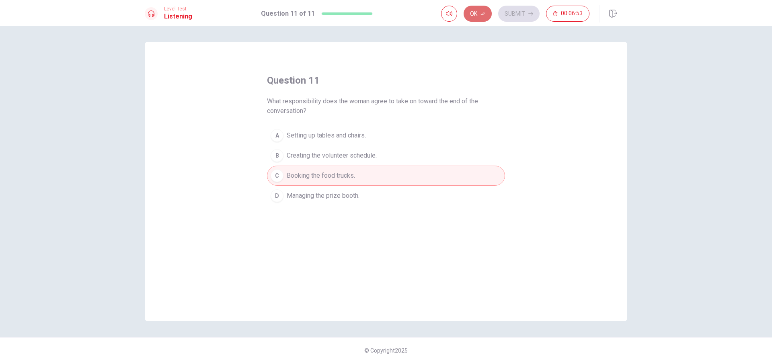
click at [490, 14] on button "Ok" at bounding box center [477, 14] width 28 height 16
click at [500, 12] on button "Submit" at bounding box center [518, 14] width 41 height 16
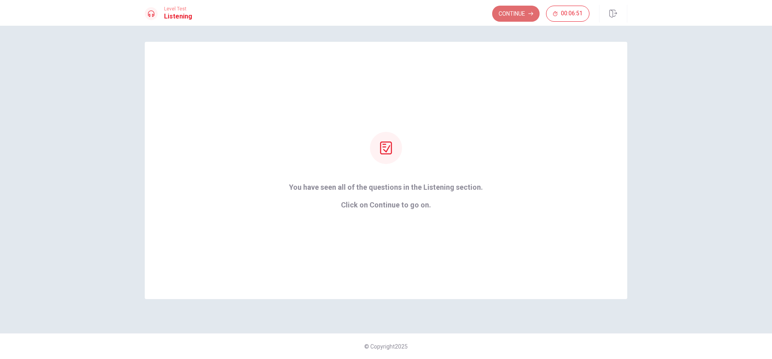
click at [504, 10] on button "Continue" at bounding box center [515, 14] width 47 height 16
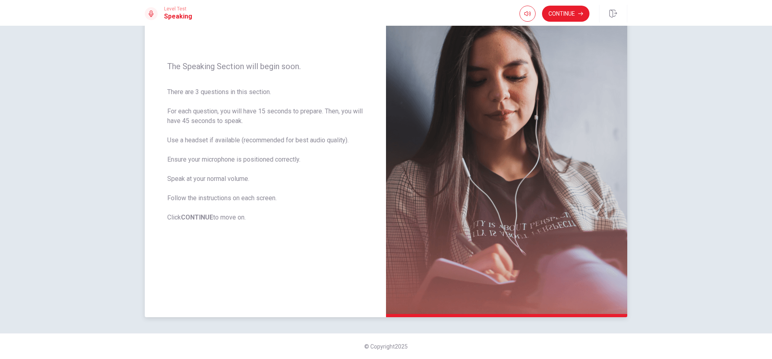
scroll to position [35, 0]
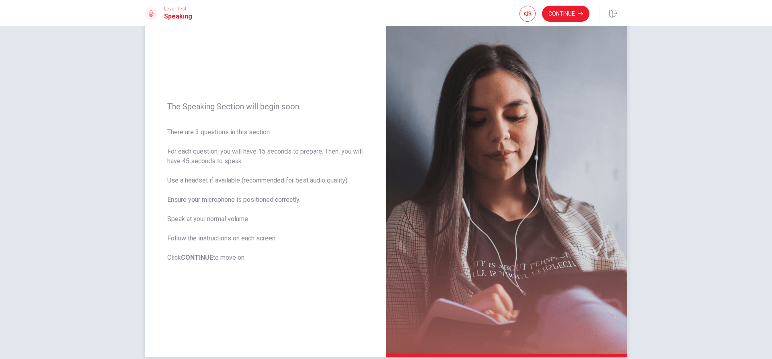
drag, startPoint x: 194, startPoint y: 131, endPoint x: 264, endPoint y: 131, distance: 69.9
click at [264, 131] on span "There are 3 questions in this section. For each question, you will have 15 seco…" at bounding box center [265, 194] width 196 height 135
click at [555, 10] on button "Continue" at bounding box center [565, 14] width 47 height 16
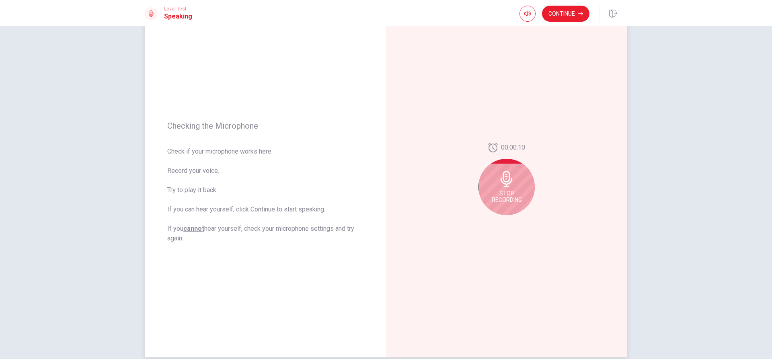
click at [488, 190] on div "Stop Recording" at bounding box center [506, 187] width 56 height 56
click at [516, 220] on button "Play Audio" at bounding box center [515, 221] width 11 height 11
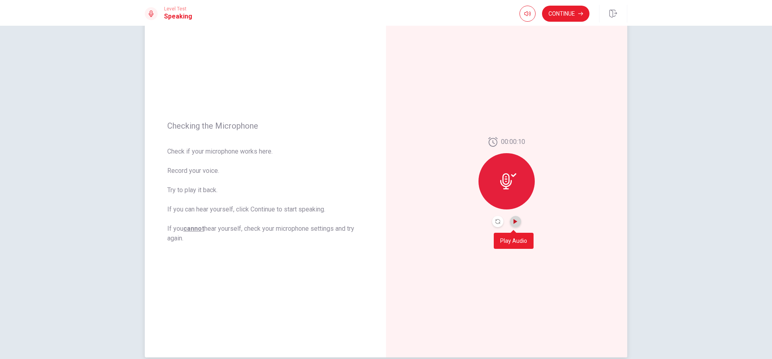
click at [515, 220] on icon "Play Audio" at bounding box center [515, 221] width 5 height 5
click at [513, 220] on icon "Pause Audio" at bounding box center [515, 221] width 4 height 5
click at [552, 16] on button "Continue" at bounding box center [565, 14] width 47 height 16
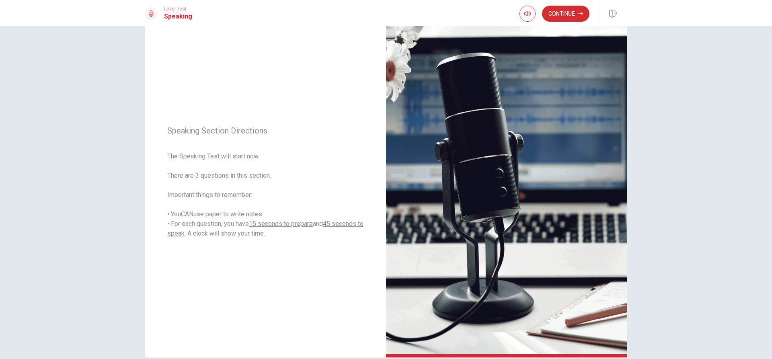
click at [558, 11] on button "Continue" at bounding box center [565, 14] width 47 height 16
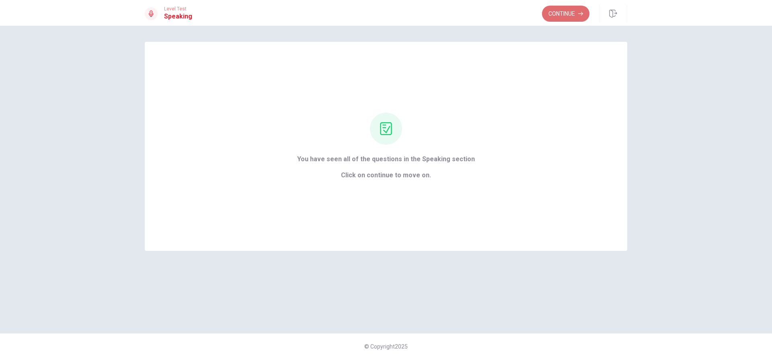
click at [570, 17] on button "Continue" at bounding box center [565, 14] width 47 height 16
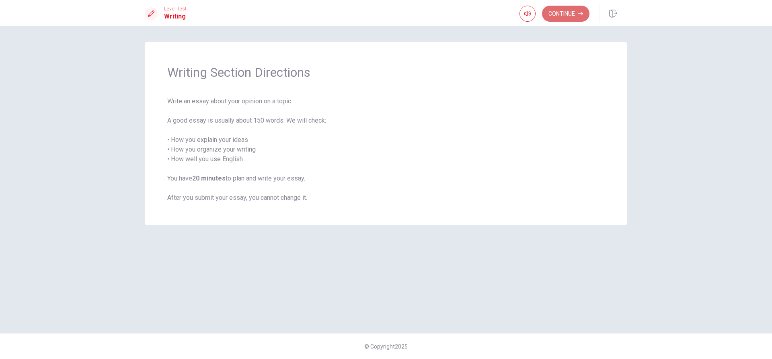
click at [551, 21] on button "Continue" at bounding box center [565, 14] width 47 height 16
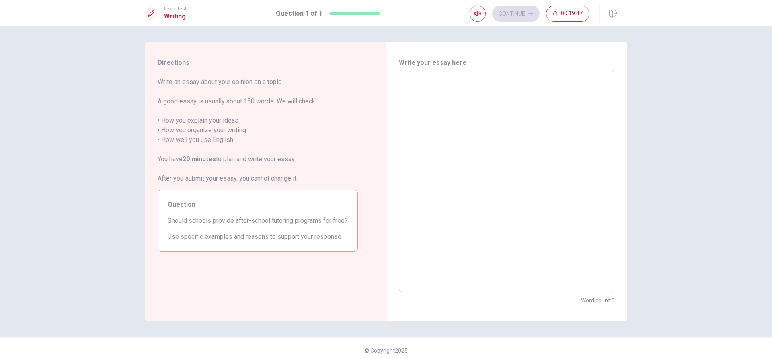
drag, startPoint x: 447, startPoint y: 188, endPoint x: 457, endPoint y: 184, distance: 10.8
click at [457, 184] on textarea at bounding box center [506, 181] width 204 height 209
click at [457, 123] on textarea at bounding box center [506, 181] width 204 height 209
type textarea "y"
type textarea "x"
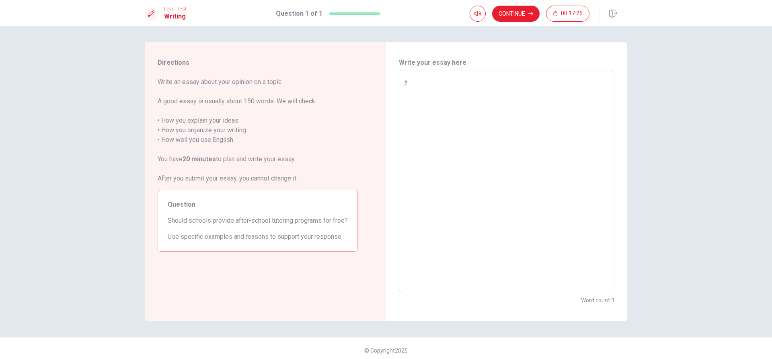
type textarea "ye"
type textarea "x"
type textarea "yes"
type textarea "x"
type textarea "ye"
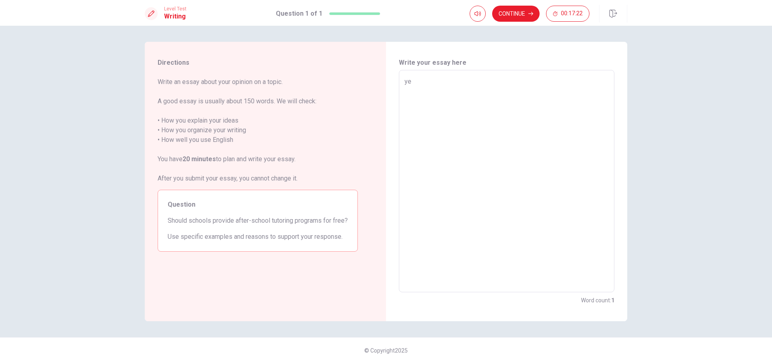
type textarea "x"
type textarea "y"
type textarea "x"
type textarea "Y"
type textarea "x"
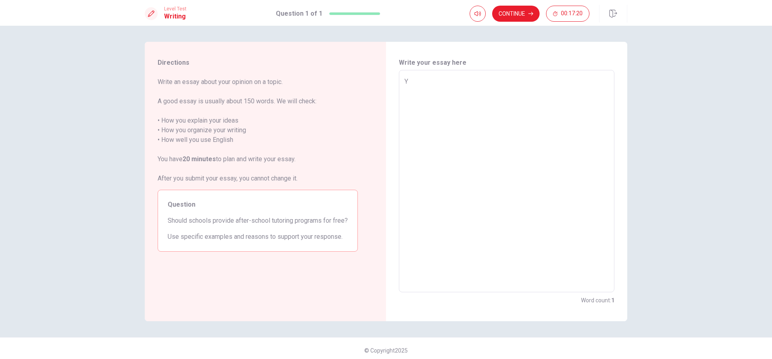
type textarea "Ye"
type textarea "x"
type textarea "Yer"
type textarea "x"
type textarea "Ye"
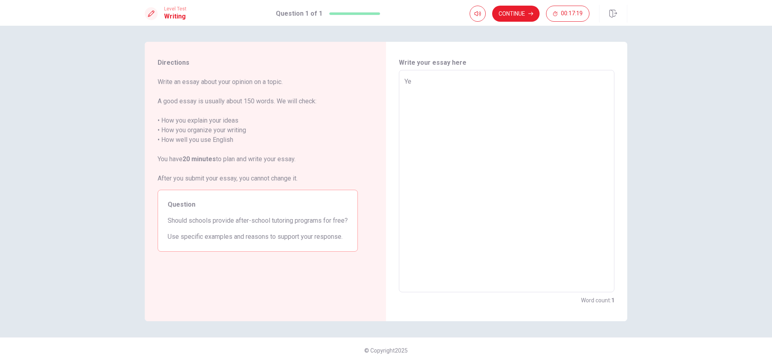
type textarea "x"
type textarea "Yes"
type textarea "x"
type textarea "Yes,"
type textarea "x"
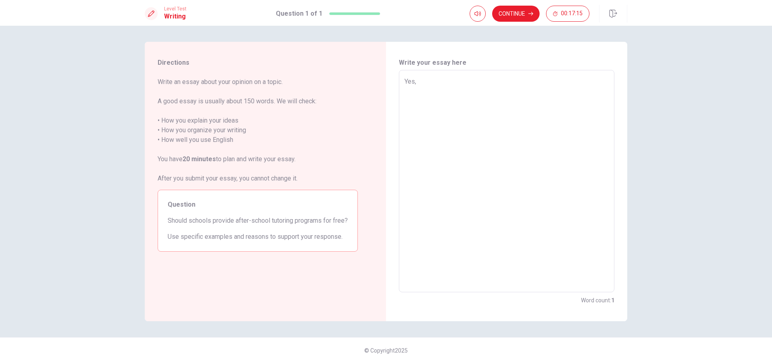
type textarea "Yes,s"
type textarea "x"
type textarea "Yes,sc"
type textarea "x"
type textarea "Yes,sco"
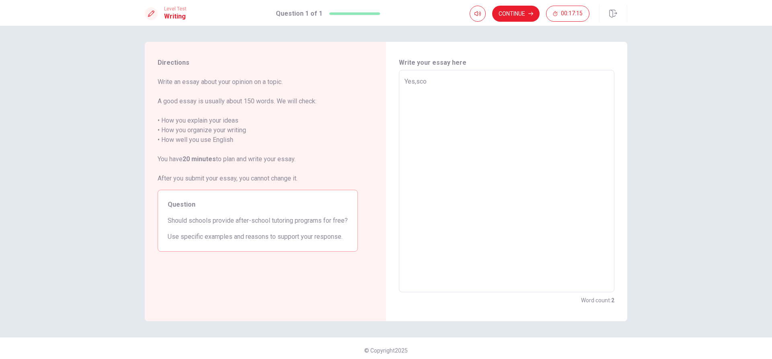
type textarea "x"
type textarea "Yes,scoo"
type textarea "x"
type textarea "Yes,sco"
type textarea "x"
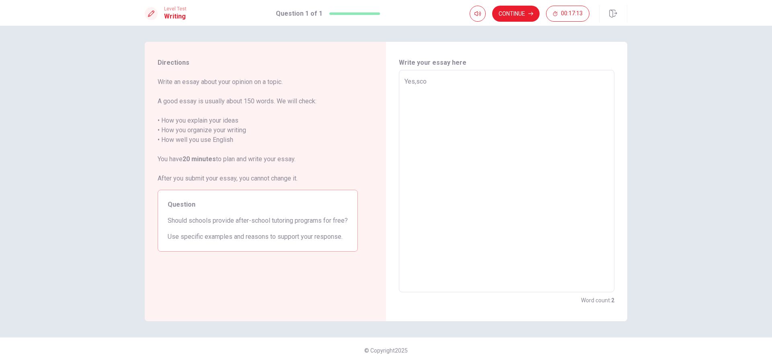
type textarea "Yes,sc"
type textarea "x"
type textarea "Yes,sch"
type textarea "x"
type textarea "Yes,scho"
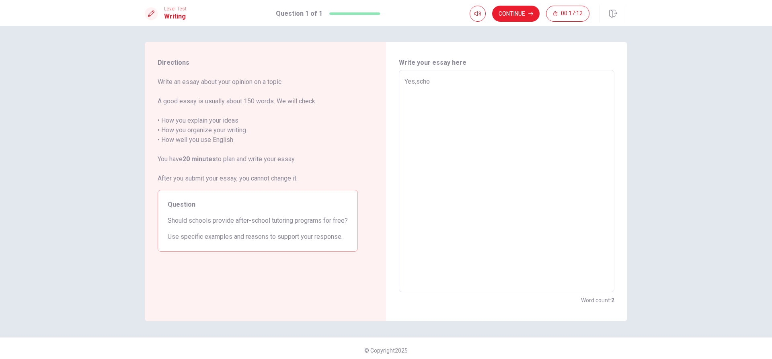
type textarea "x"
type textarea "Yes,schol"
type textarea "x"
type textarea "Yes,scho"
type textarea "x"
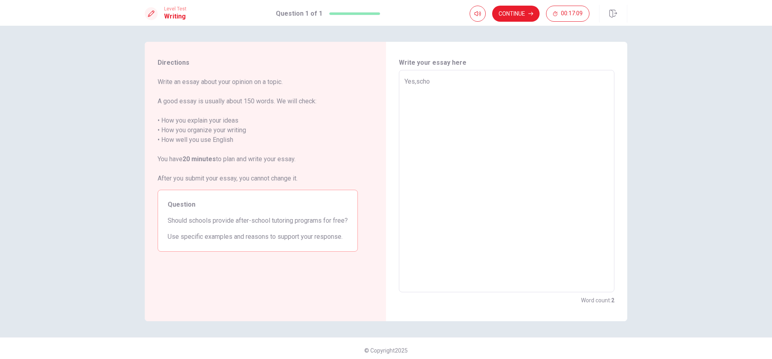
type textarea "Yes,schoo"
type textarea "x"
type textarea "Yes,school"
type textarea "x"
type textarea "Yes,schools"
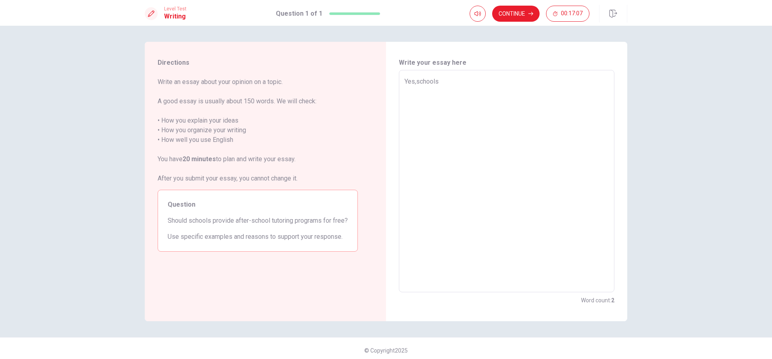
type textarea "x"
type textarea "Yes,schools"
type textarea "x"
type textarea "Yes,schools s"
type textarea "x"
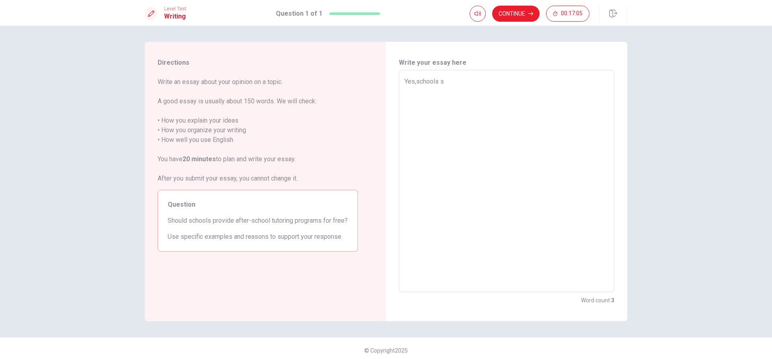
type textarea "Yes,schools sh"
type textarea "x"
type textarea "Yes,schools sho"
type textarea "x"
type textarea "Yes,schools shou"
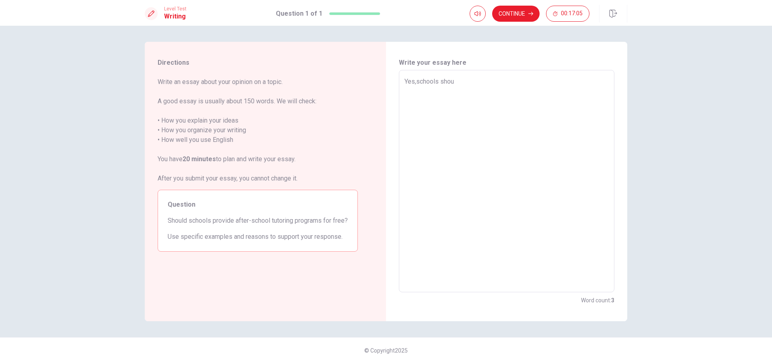
type textarea "x"
type textarea "Yes,schools shoul"
type textarea "x"
type textarea "Yes,schools should"
type textarea "x"
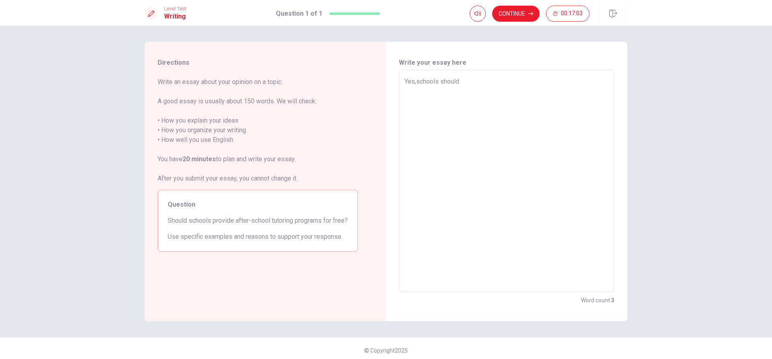
type textarea "Yes,schools should"
type textarea "x"
type textarea "Yes,schools should p"
type textarea "x"
type textarea "Yes,schools should pr"
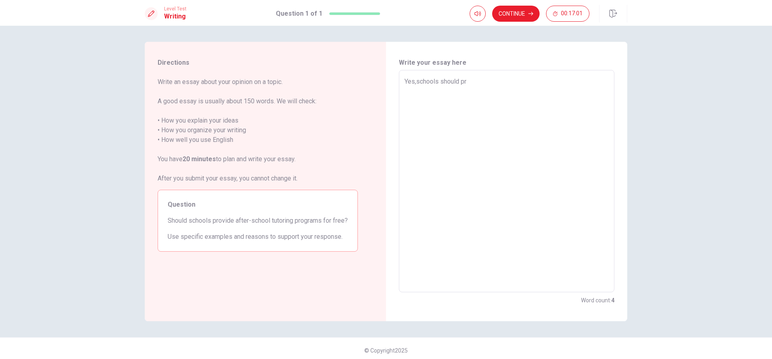
type textarea "x"
type textarea "Yes,schools should pro"
type textarea "x"
type textarea "Yes,schools should prov"
type textarea "x"
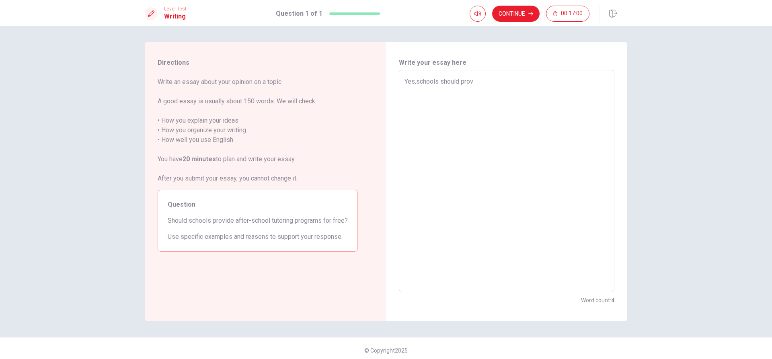
type textarea "Yes,schools should provi"
type textarea "x"
type textarea "Yes,schools should provit"
type textarea "x"
type textarea "Yes,schools should provite"
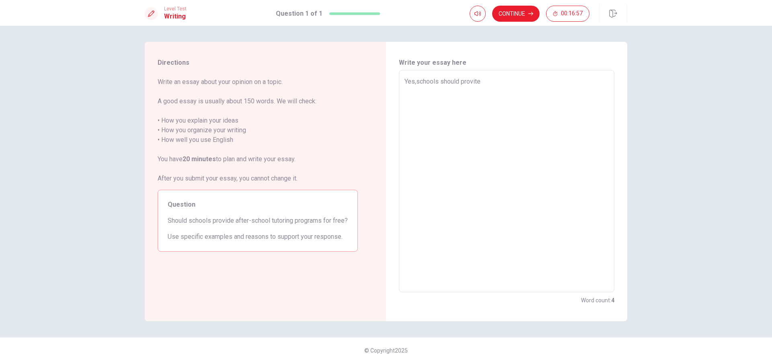
type textarea "x"
type textarea "Yes,schools should provite"
type textarea "x"
type textarea "Yes,schools should provite f"
type textarea "x"
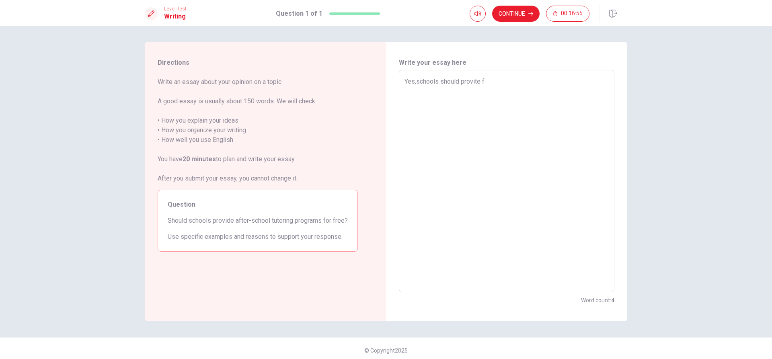
type textarea "Yes,schools should provite fr"
type textarea "x"
type textarea "Yes,schools should provite fre"
type textarea "x"
type textarea "Yes,schools should provite free"
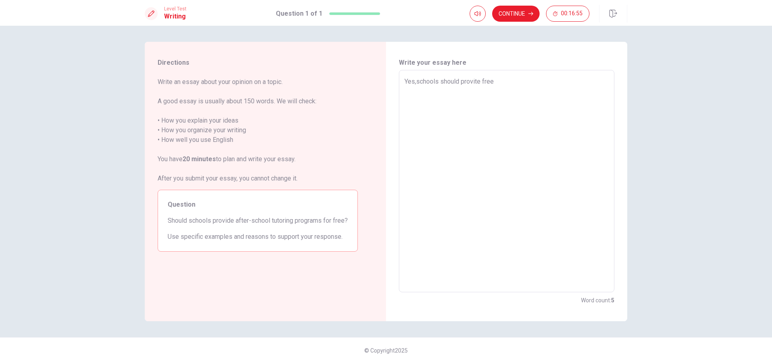
type textarea "x"
type textarea "Yes,schools should provite free"
type textarea "x"
type textarea "Yes,schools should provite free a"
type textarea "x"
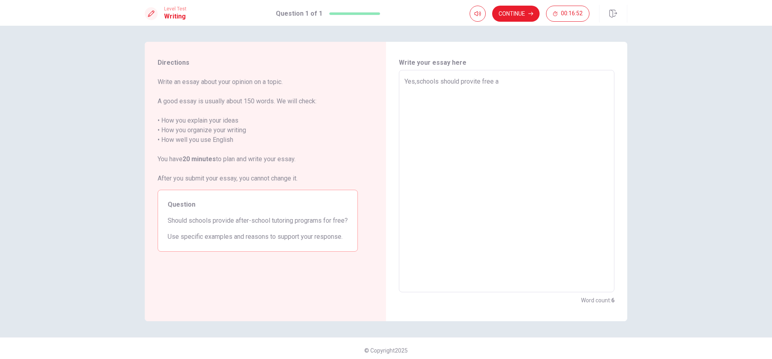
type textarea "Yes,schools should provite free af"
type textarea "x"
type textarea "Yes,schools should provite free aft"
type textarea "x"
type textarea "Yes,schools should provite free afte"
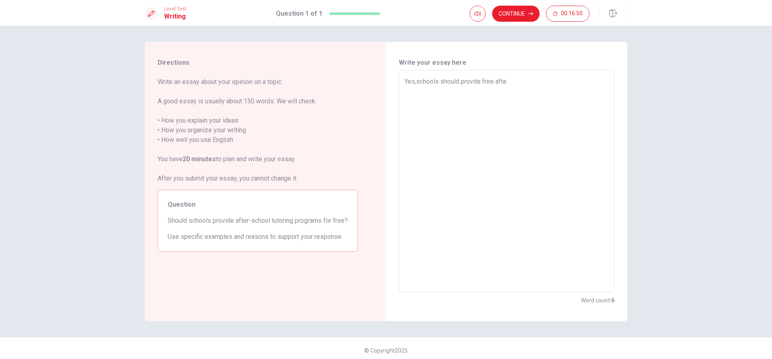
type textarea "x"
type textarea "Yes,schools should provite free after"
type textarea "x"
type textarea "Yes,schools should provite free afters"
type textarea "x"
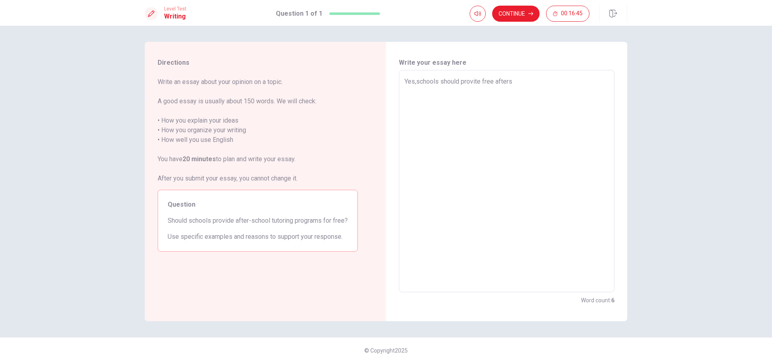
type textarea "Yes,schools should provite free aftersc"
type textarea "x"
type textarea "Yes,schools should provite free aftersch"
type textarea "x"
type textarea "Yes,schools should provite free afterscho"
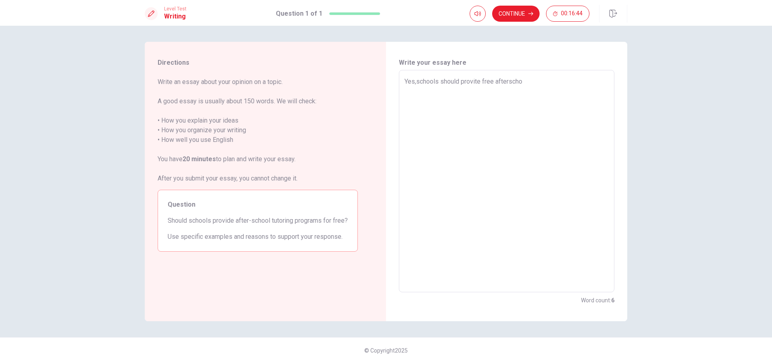
type textarea "x"
type textarea "Yes,schools should provite free afterschoo"
type textarea "x"
type textarea "Yes,schools should provite free afterschool"
type textarea "x"
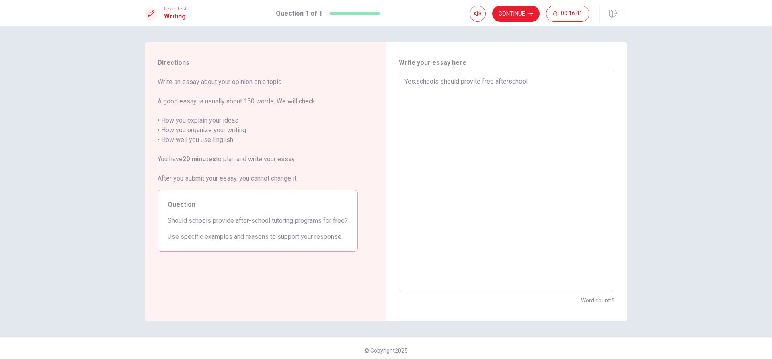
type textarea "Yes,schools should provite free afterschool"
type textarea "x"
type textarea "Yes,schools should provite free afterschool t"
type textarea "x"
type textarea "Yes,schools should provite free afterschool tu"
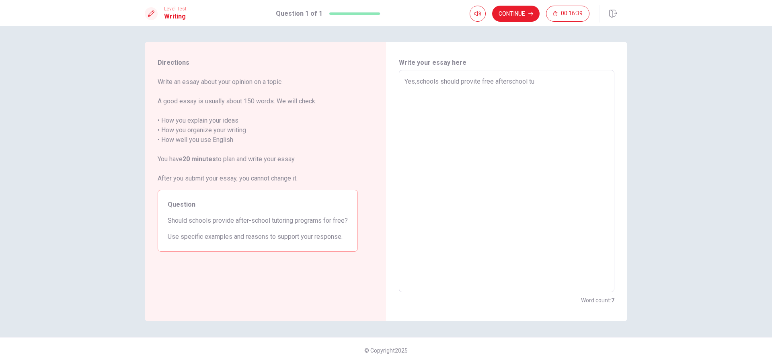
type textarea "x"
type textarea "Yes,schools should provite free afterschool tut"
type textarea "x"
type textarea "Yes,schools should provite free afterschool tuto"
type textarea "x"
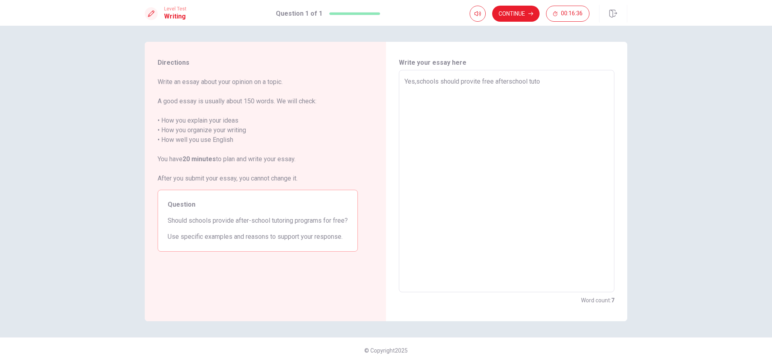
type textarea "Yes,schools should provite free afterschool tutor"
type textarea "x"
type textarea "Yes,schools should provite free afterschool tutori"
type textarea "x"
type textarea "Yes,schools should provite free afterschool tutorin"
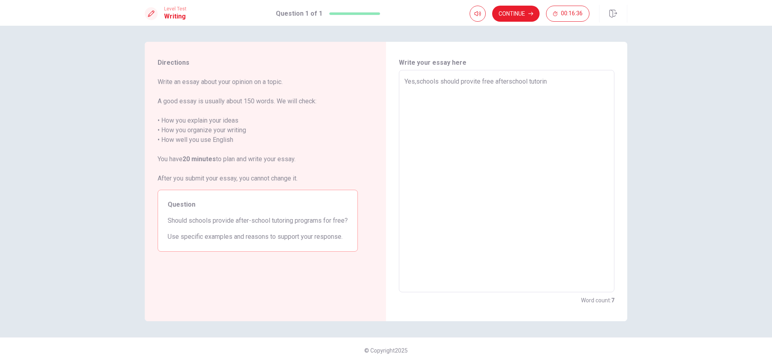
type textarea "x"
type textarea "Yes,schools should provite free afterschool tutoring"
type textarea "x"
type textarea "Yes,schools should provite free afterschool tutoring"
type textarea "x"
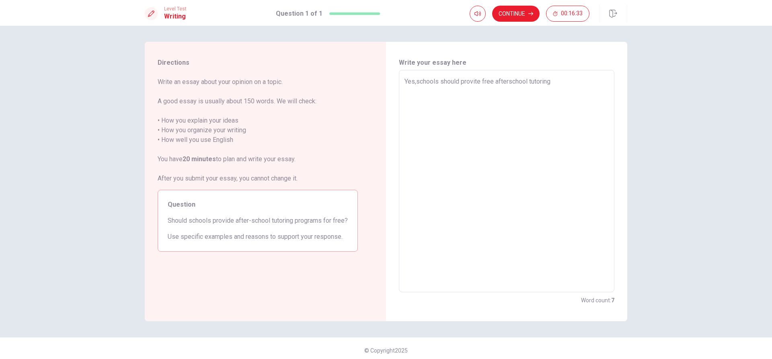
type textarea "Yes,schools should provite free afterschool tutoring p"
type textarea "x"
type textarea "Yes,schools should provite free afterschool tutoring pr"
type textarea "x"
type textarea "Yes,schools should provite free afterschool tutoring pro"
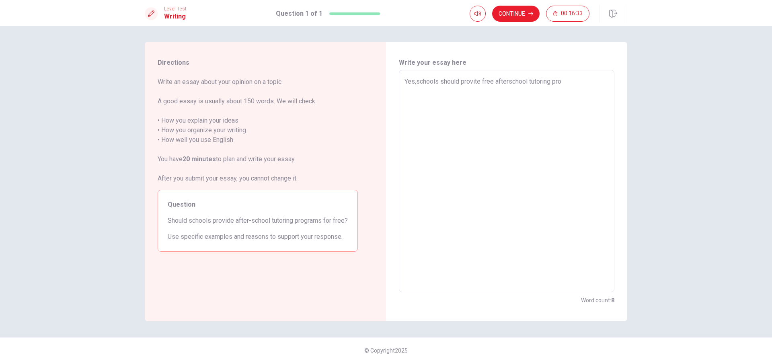
type textarea "x"
type textarea "Yes,schools should provite free afterschool tutoring prog"
type textarea "x"
type textarea "Yes,schools should provite free afterschool tutoring progr"
type textarea "x"
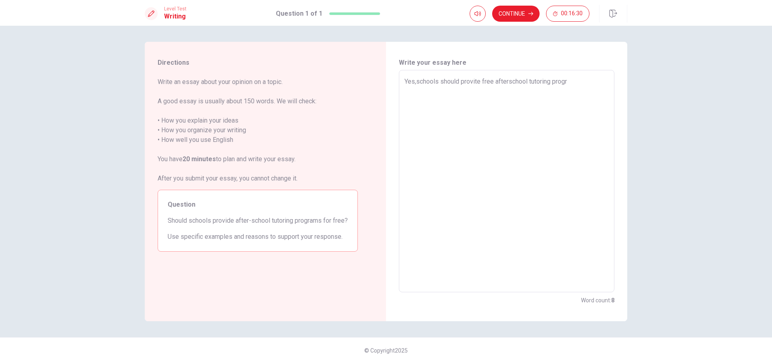
type textarea "Yes,schools should provite free afterschool tutoring progra"
type textarea "x"
type textarea "Yes,schools should provite free afterschool tutoring program"
type textarea "x"
type textarea "Yes,schools should provite free afterschool tutoring programs"
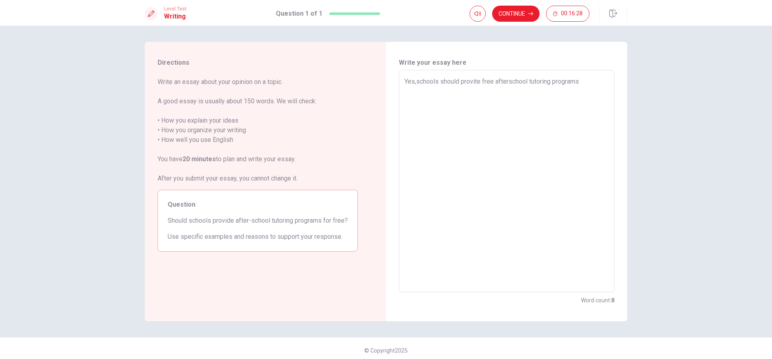
type textarea "x"
type textarea "Yes,schools should provite free afterschool tutoring programs."
type textarea "x"
type textarea "Yes,schools should provite free afterschool tutoring programs."
type textarea "x"
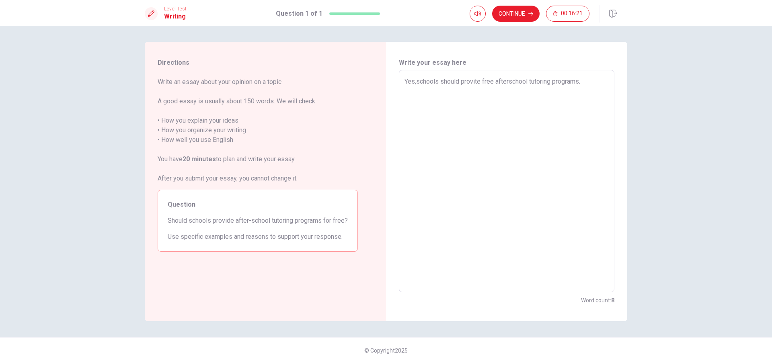
type textarea "Yes,schools should provite free afterschool tutoring programs. M"
type textarea "x"
type textarea "Yes,schools should provite free afterschool tutoring programs. Ma"
type textarea "x"
type textarea "Yes,schools should provite free afterschool tutoring programs. Man"
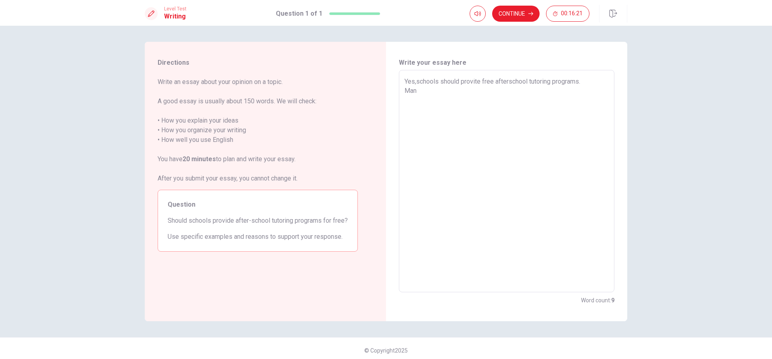
type textarea "x"
type textarea "Yes,schools should provite free afterschool tutoring programs. Many"
type textarea "x"
type textarea "Yes,schools should provite free afterschool tutoring programs. Many"
type textarea "x"
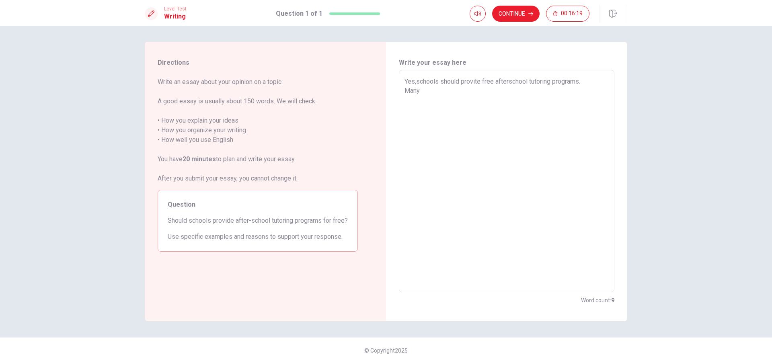
type textarea "Yes,schools should provite free afterschool tutoring programs. Many s"
type textarea "x"
type textarea "Yes,schools should provite free afterschool tutoring programs. Many st"
type textarea "x"
type textarea "Yes,schools should provite free afterschool tutoring programs. Many stu"
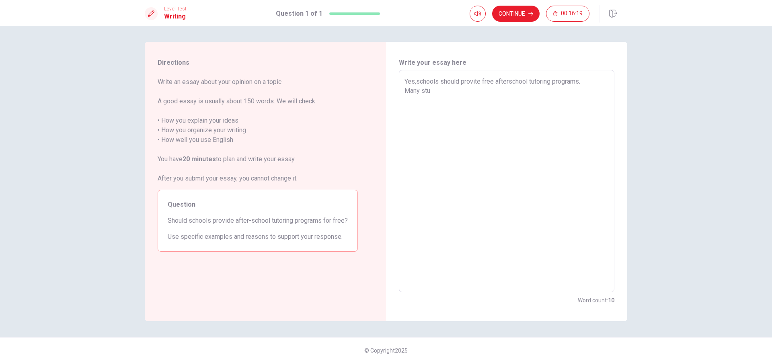
type textarea "x"
type textarea "Yes,schools should provite free afterschool tutoring programs. Many stud"
type textarea "x"
type textarea "Yes,schools should provite free afterschool tutoring programs. Many stude"
type textarea "x"
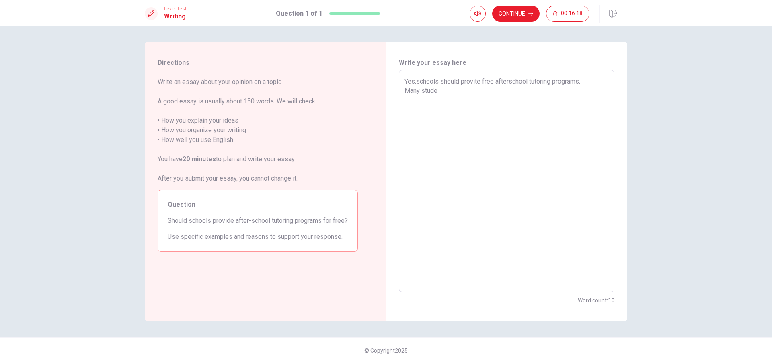
type textarea "Yes,schools should provite free afterschool tutoring programs. Many studen"
type textarea "x"
type textarea "Yes,schools should provite free afterschool tutoring programs. Many student"
type textarea "x"
type textarea "Yes,schools should provite free afterschool tutoring programs. Many students"
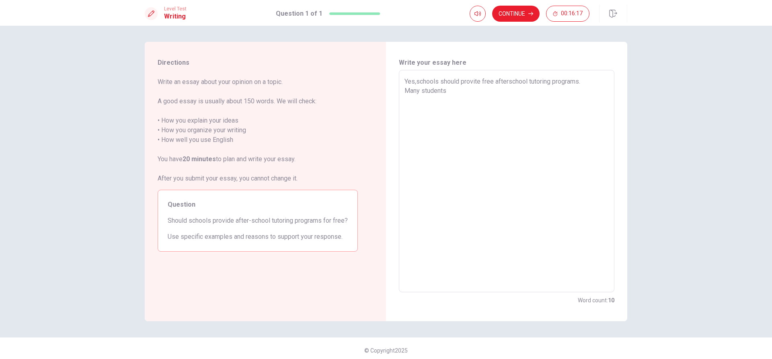
type textarea "x"
type textarea "Yes,schools should provite free afterschool tutoring programs. Many students"
type textarea "x"
type textarea "Yes,schools should provite free afterschool tutoring programs. Many students n"
type textarea "x"
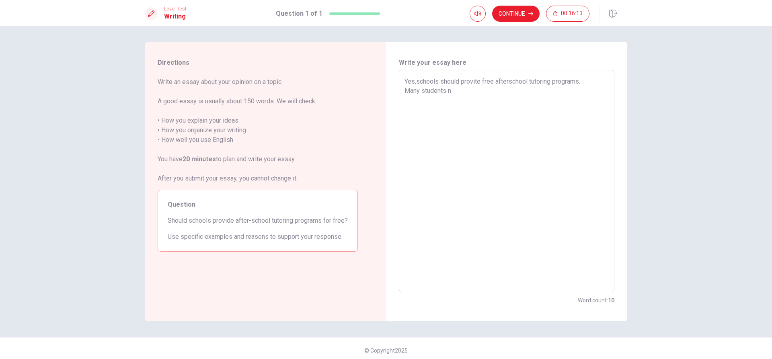
type textarea "Yes,schools should provite free afterschool tutoring programs. Many students ne"
type textarea "x"
type textarea "Yes,schools should provite free afterschool tutoring programs. Many students nee"
type textarea "x"
type textarea "Yes,schools should provite free afterschool tutoring programs. Many students ne…"
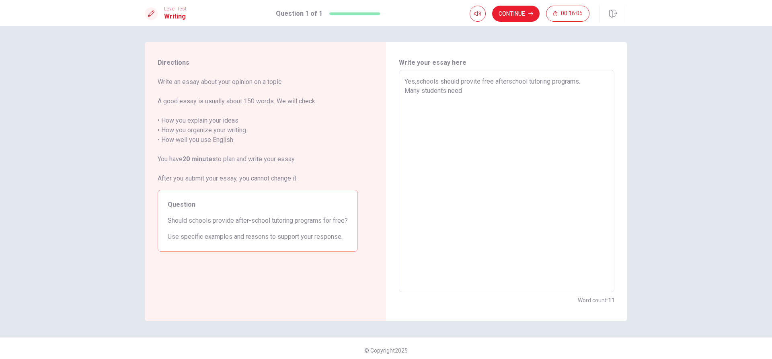
type textarea "x"
type textarea "Yes,schools should provite free afterschool tutoring programs. Many students ne…"
type textarea "x"
type textarea "Yes,schools should provite free afterschool tutoring programs. Many students ne…"
type textarea "x"
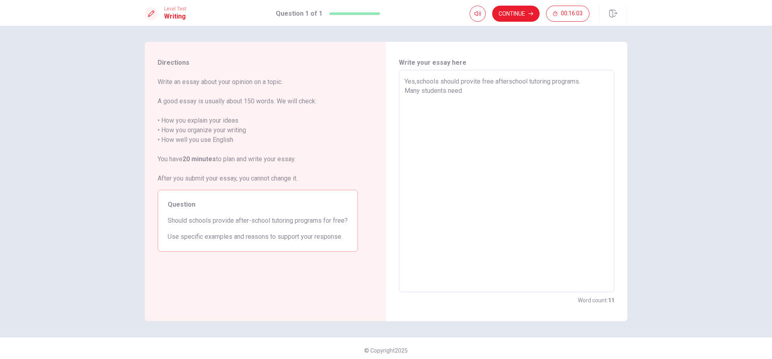
type textarea "Yes,schools should provite free afterschool tutoring programs. Many students ne…"
type textarea "x"
type textarea "Yes,schools should provite free afterschool tutoring programs. Many students ne…"
type textarea "x"
type textarea "Yes,schools should provite free afterschool tutoring programs. Many students ne…"
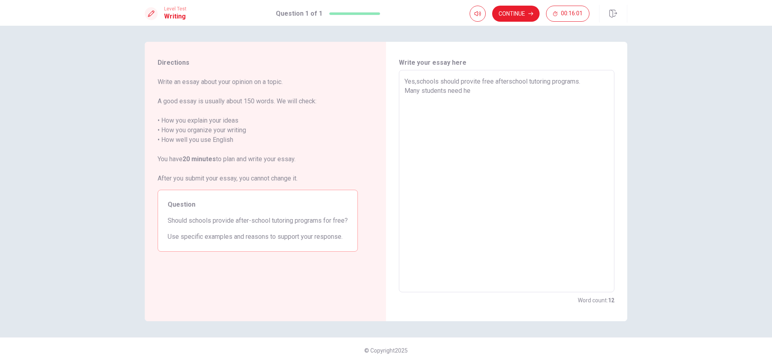
type textarea "x"
type textarea "Yes,schools should provite free afterschool tutoring programs. Many students ne…"
type textarea "x"
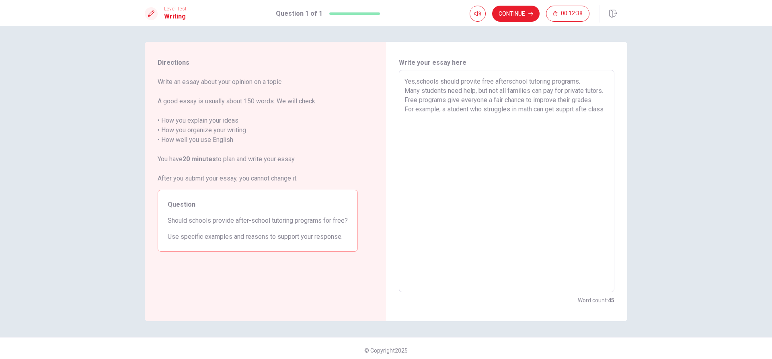
click at [588, 120] on textarea "Yes,schools should provite free afterschool tutoring programs. Many students ne…" at bounding box center [506, 181] width 204 height 209
drag, startPoint x: 397, startPoint y: 131, endPoint x: 431, endPoint y: 129, distance: 34.7
click at [401, 131] on div "Yes,schools should provite free afterschool tutoring programs. Many students ne…" at bounding box center [506, 181] width 215 height 222
click at [431, 129] on textarea "Yes,schools should provite free afterschool tutoring programs. Many students ne…" at bounding box center [506, 181] width 204 height 209
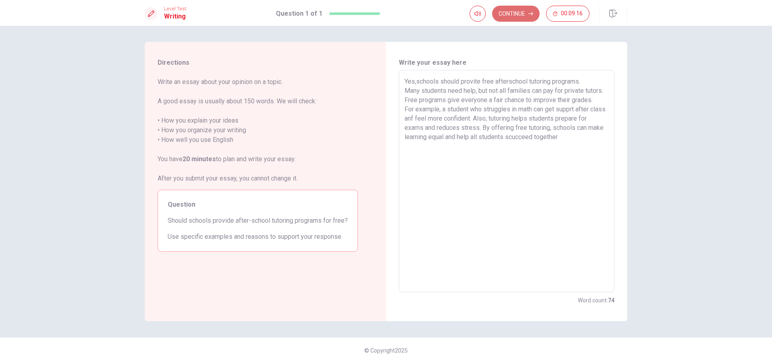
click at [521, 8] on button "Continue" at bounding box center [515, 14] width 47 height 16
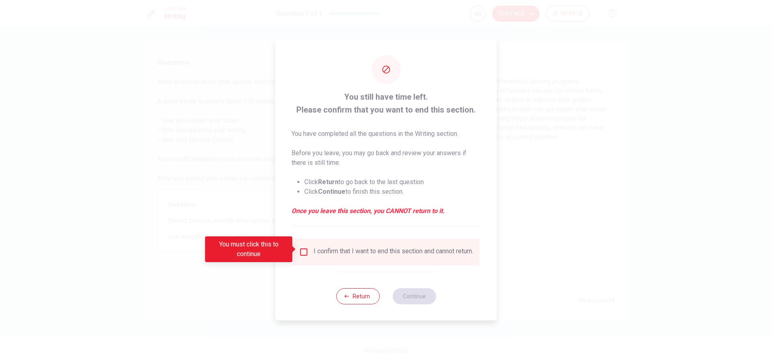
click at [301, 254] on div "I confirm that I want to end this section and cannot return." at bounding box center [386, 252] width 174 height 10
click at [303, 250] on input "You must click this to continue" at bounding box center [304, 252] width 10 height 10
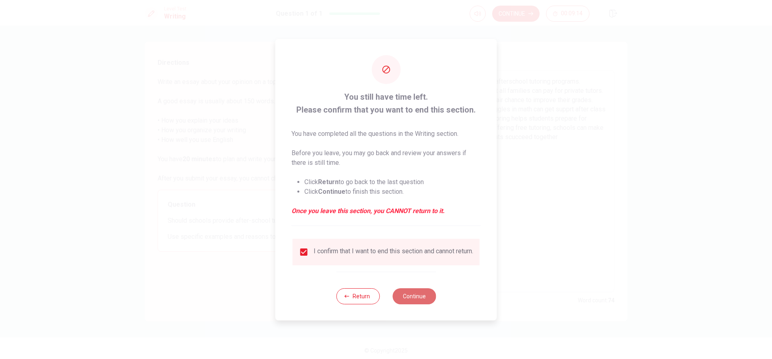
click at [417, 297] on button "Continue" at bounding box center [413, 296] width 43 height 16
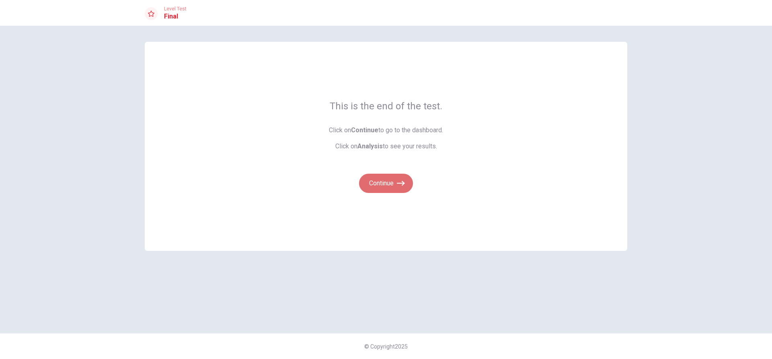
click at [374, 185] on button "Continue" at bounding box center [386, 183] width 54 height 19
